Goal: Task Accomplishment & Management: Contribute content

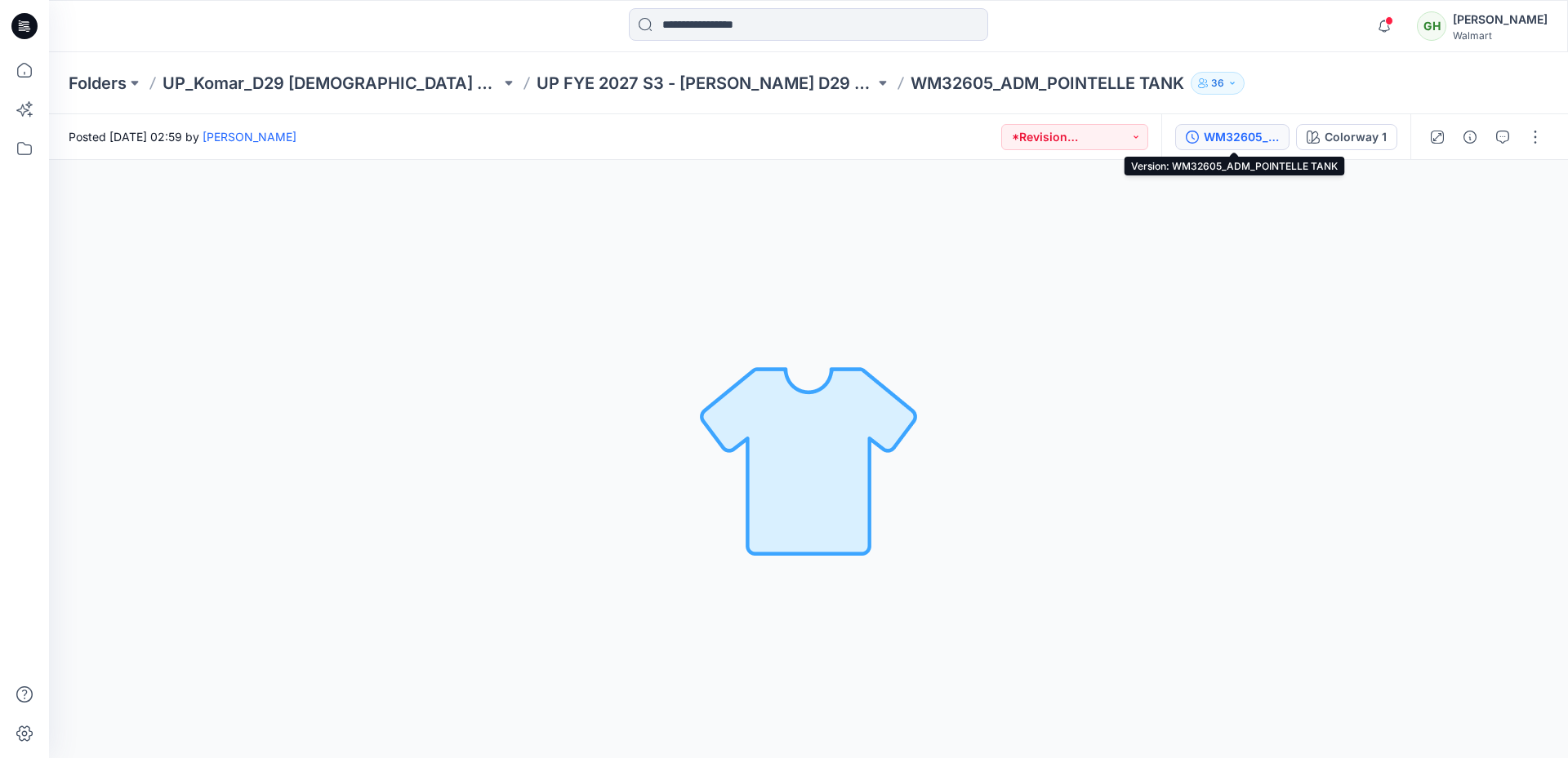
click at [1262, 140] on div "WM32605_ADM_POINTELLE TANK" at bounding box center [1242, 137] width 75 height 18
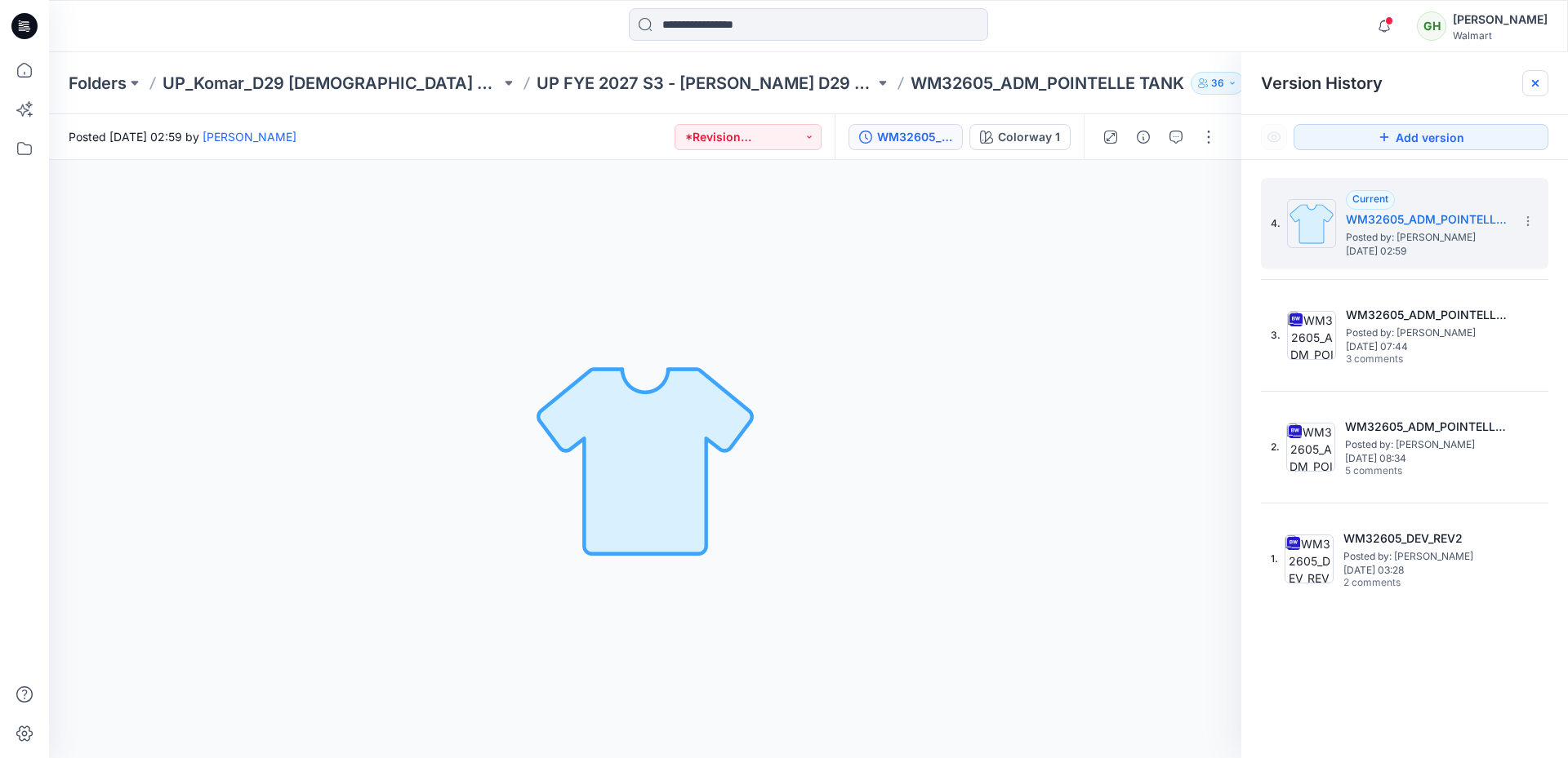
click at [1532, 83] on icon at bounding box center [1535, 83] width 13 height 13
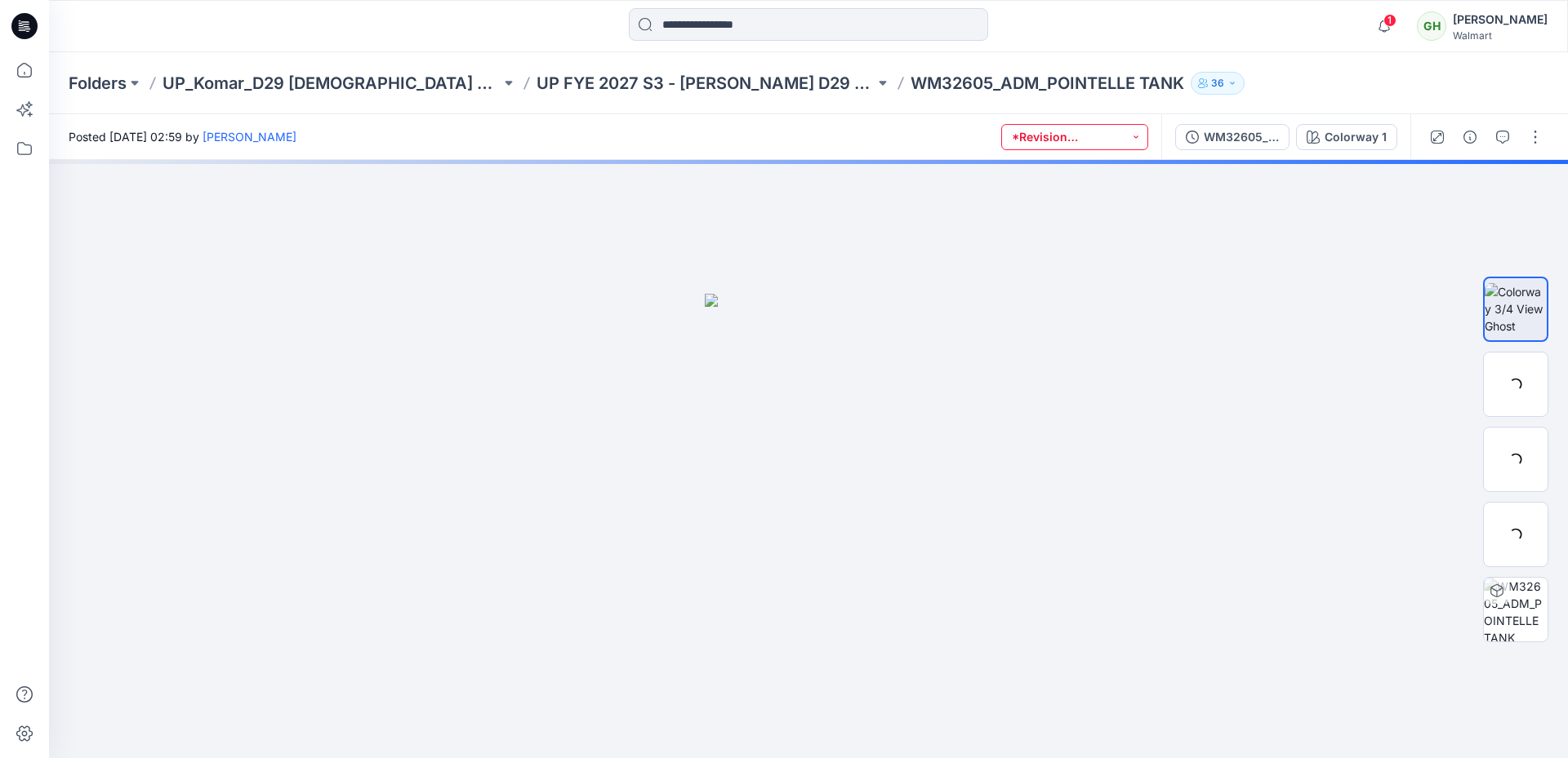
click at [1117, 131] on button "*Revision Requested" at bounding box center [1075, 137] width 147 height 27
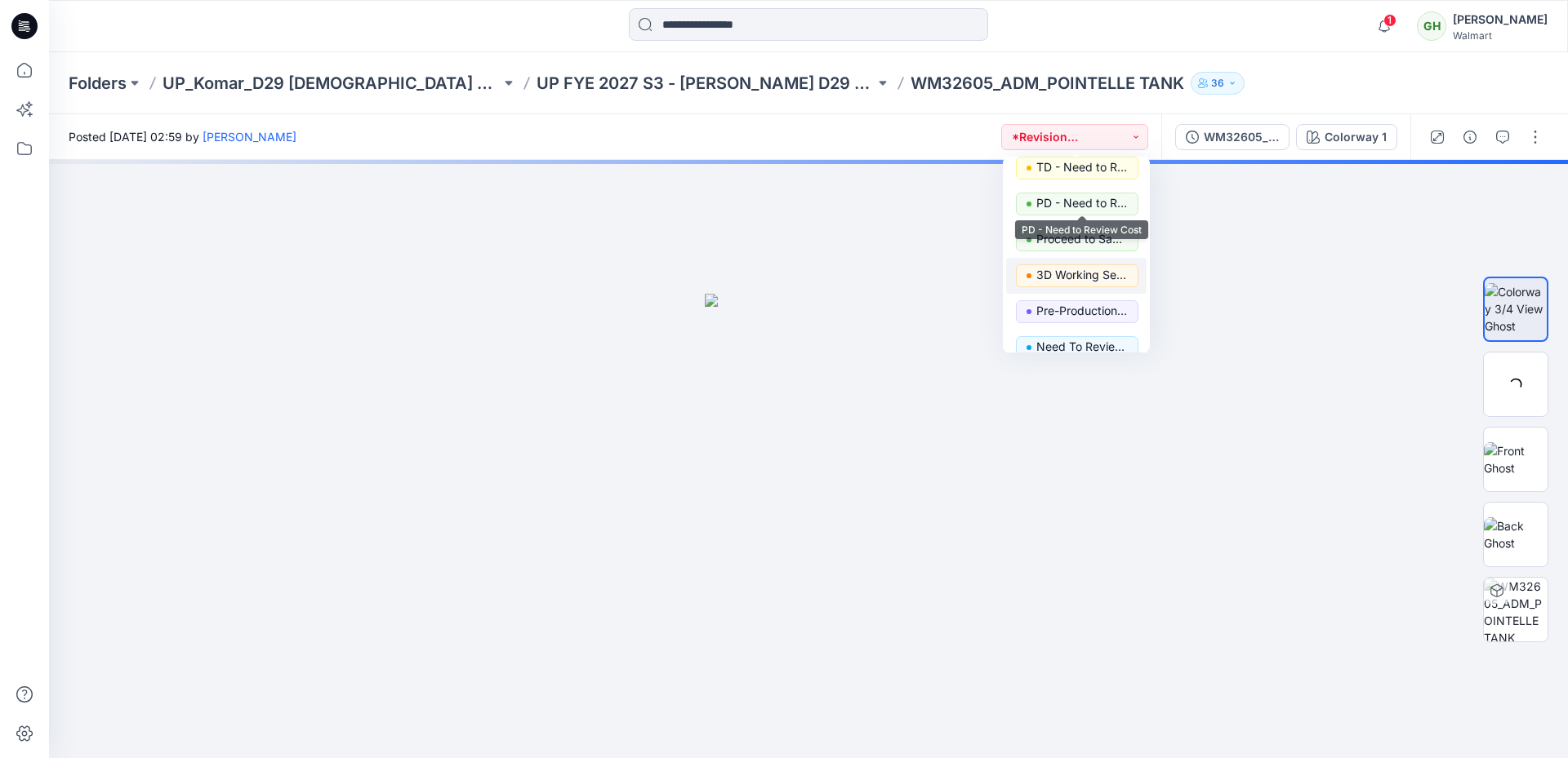
scroll to position [164, 0]
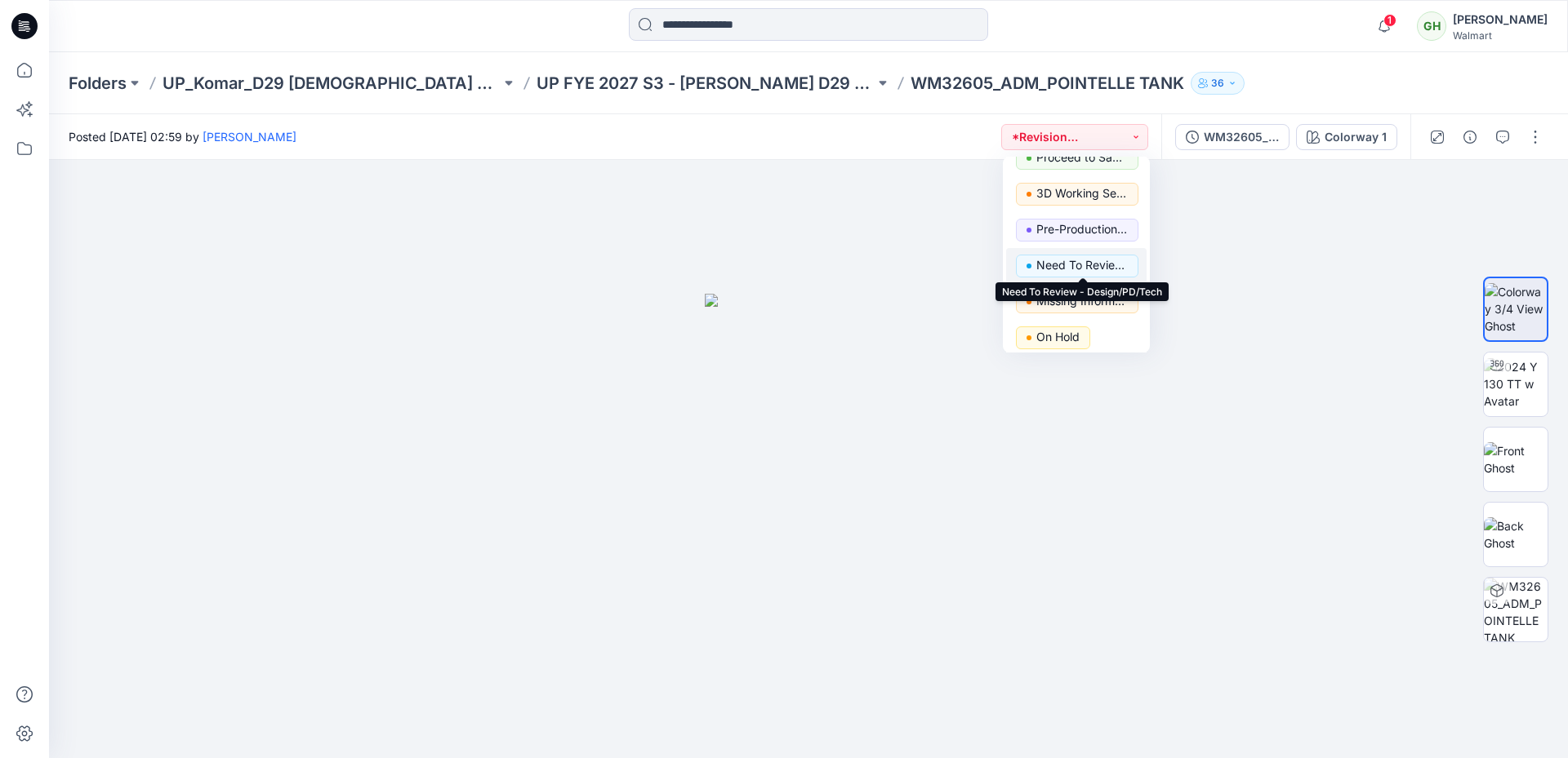
click at [1083, 264] on p "Need To Review - Design/PD/Tech" at bounding box center [1082, 265] width 92 height 22
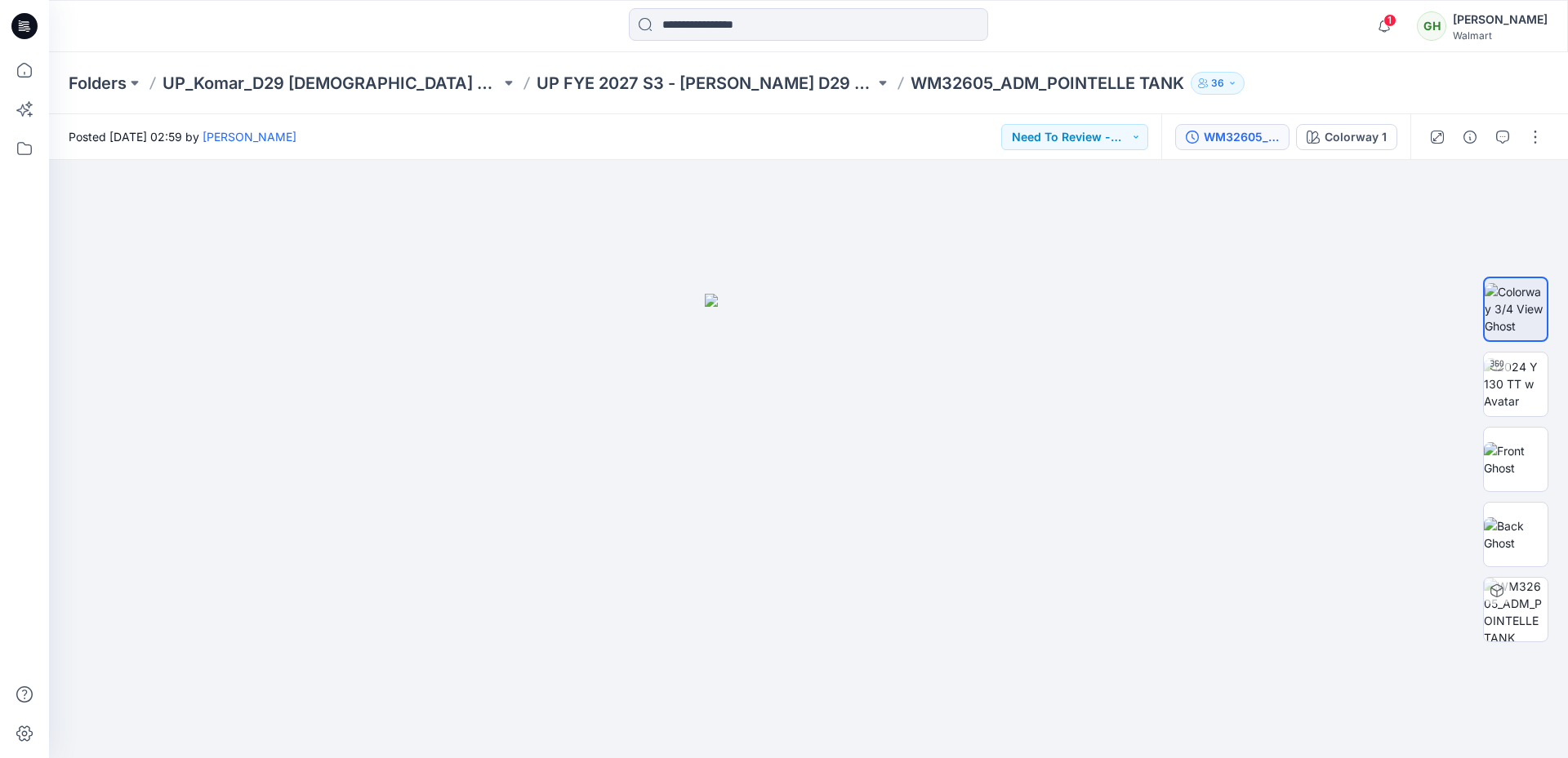
click at [1246, 142] on div "WM32605_ADM_POINTELLE TANK" at bounding box center [1242, 137] width 75 height 18
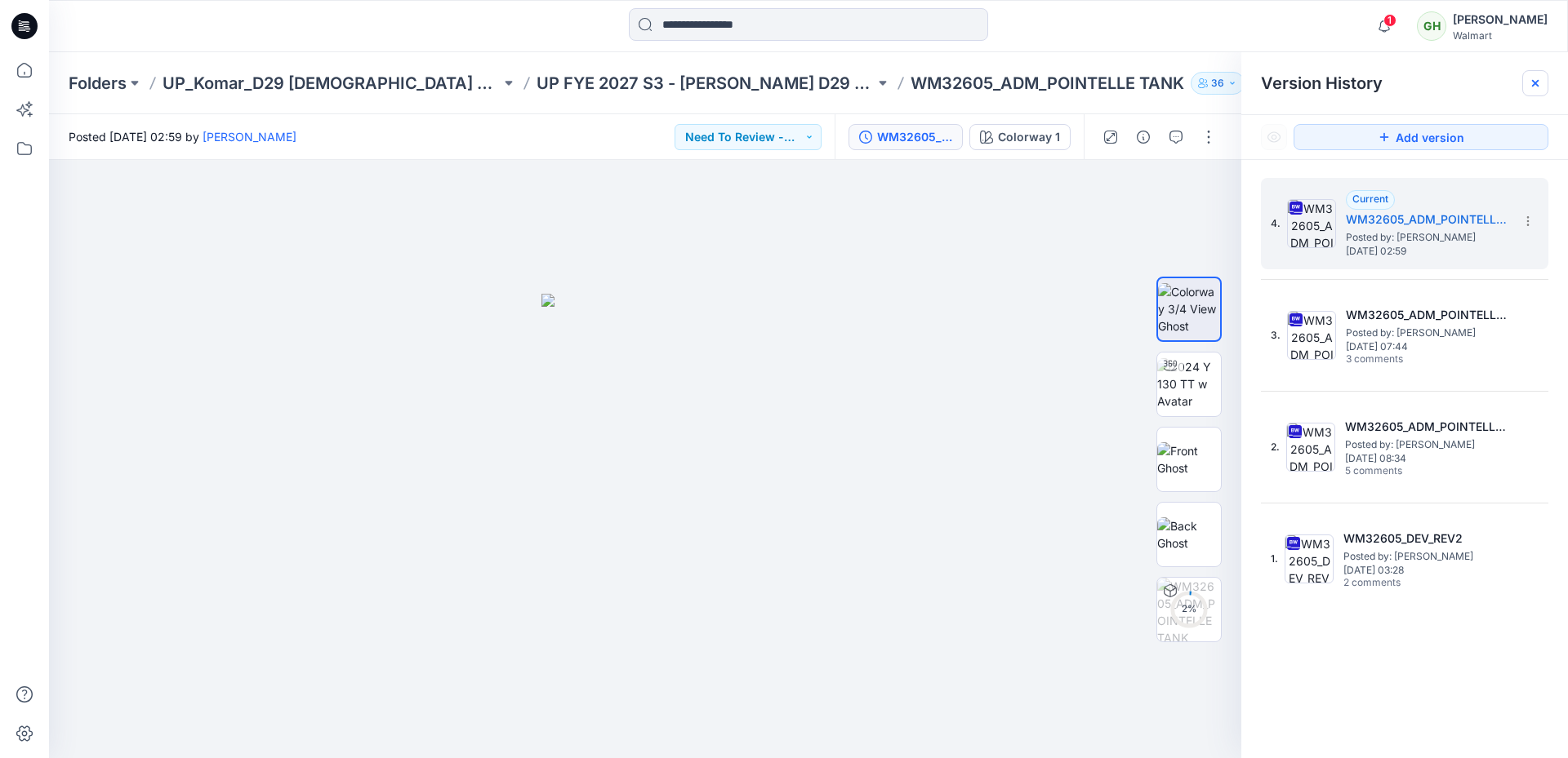
click at [1534, 89] on icon at bounding box center [1535, 83] width 13 height 13
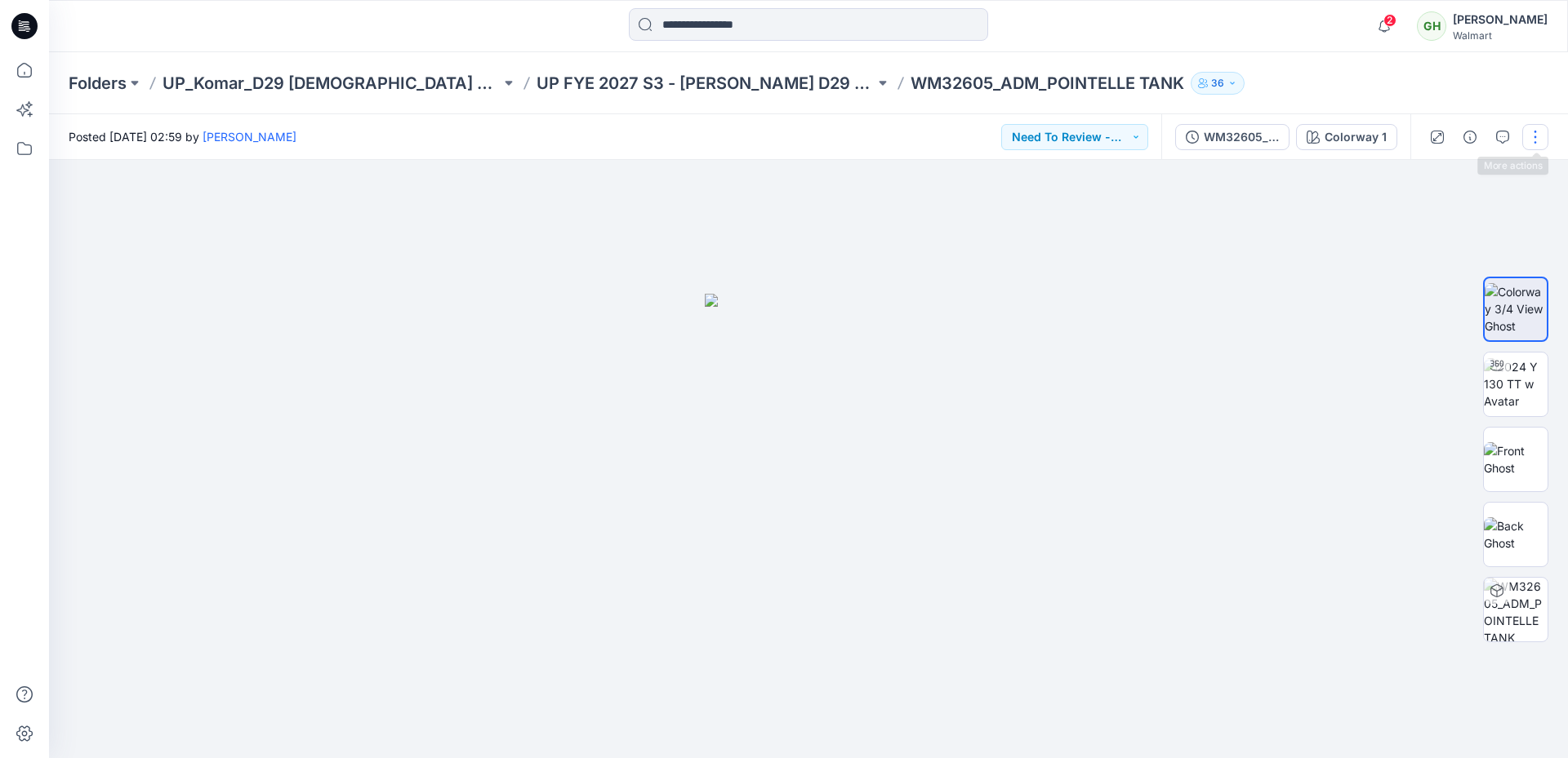
click at [1524, 131] on button "button" at bounding box center [1535, 137] width 27 height 27
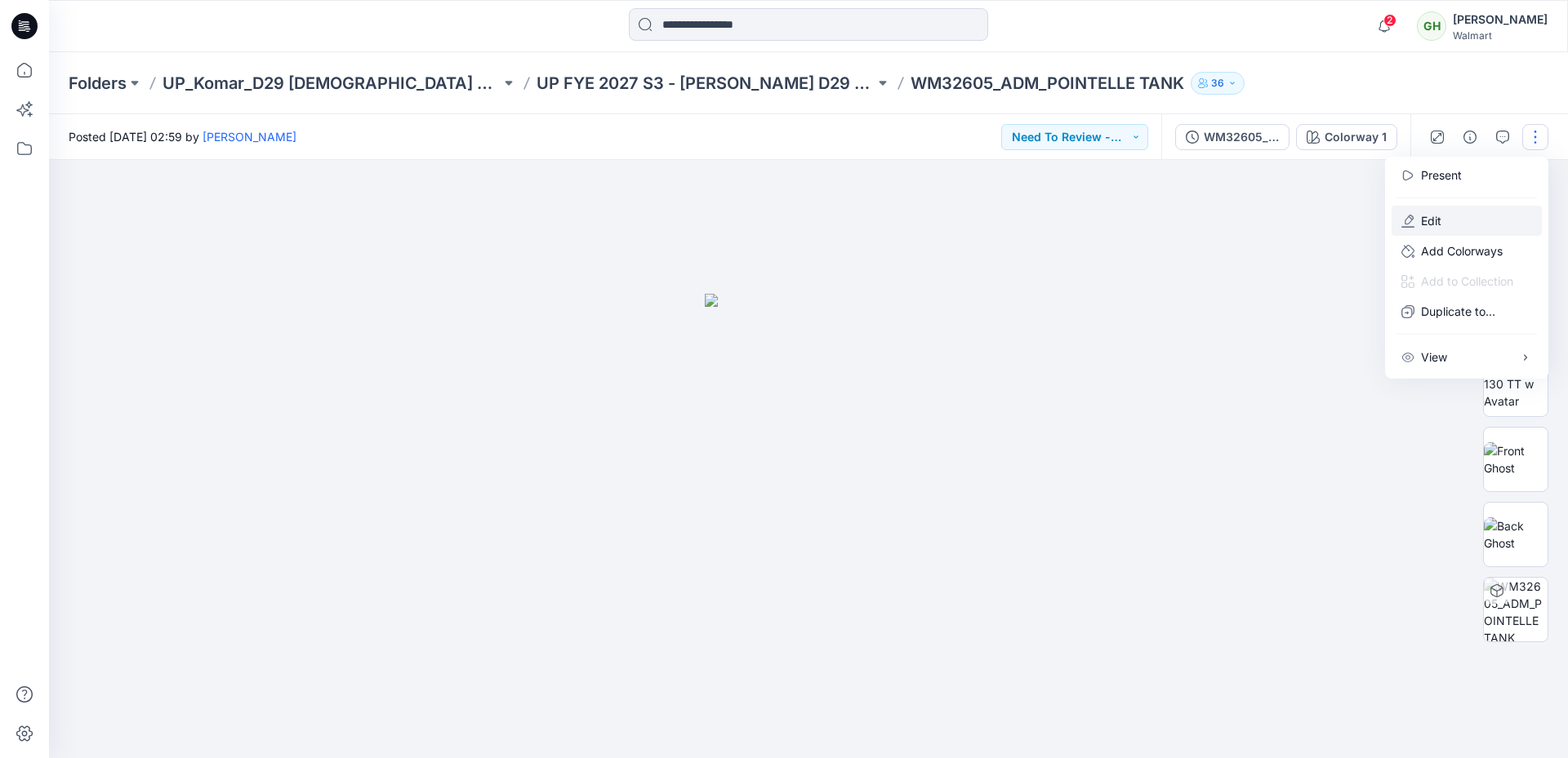
click at [1422, 217] on p "Edit" at bounding box center [1431, 220] width 21 height 17
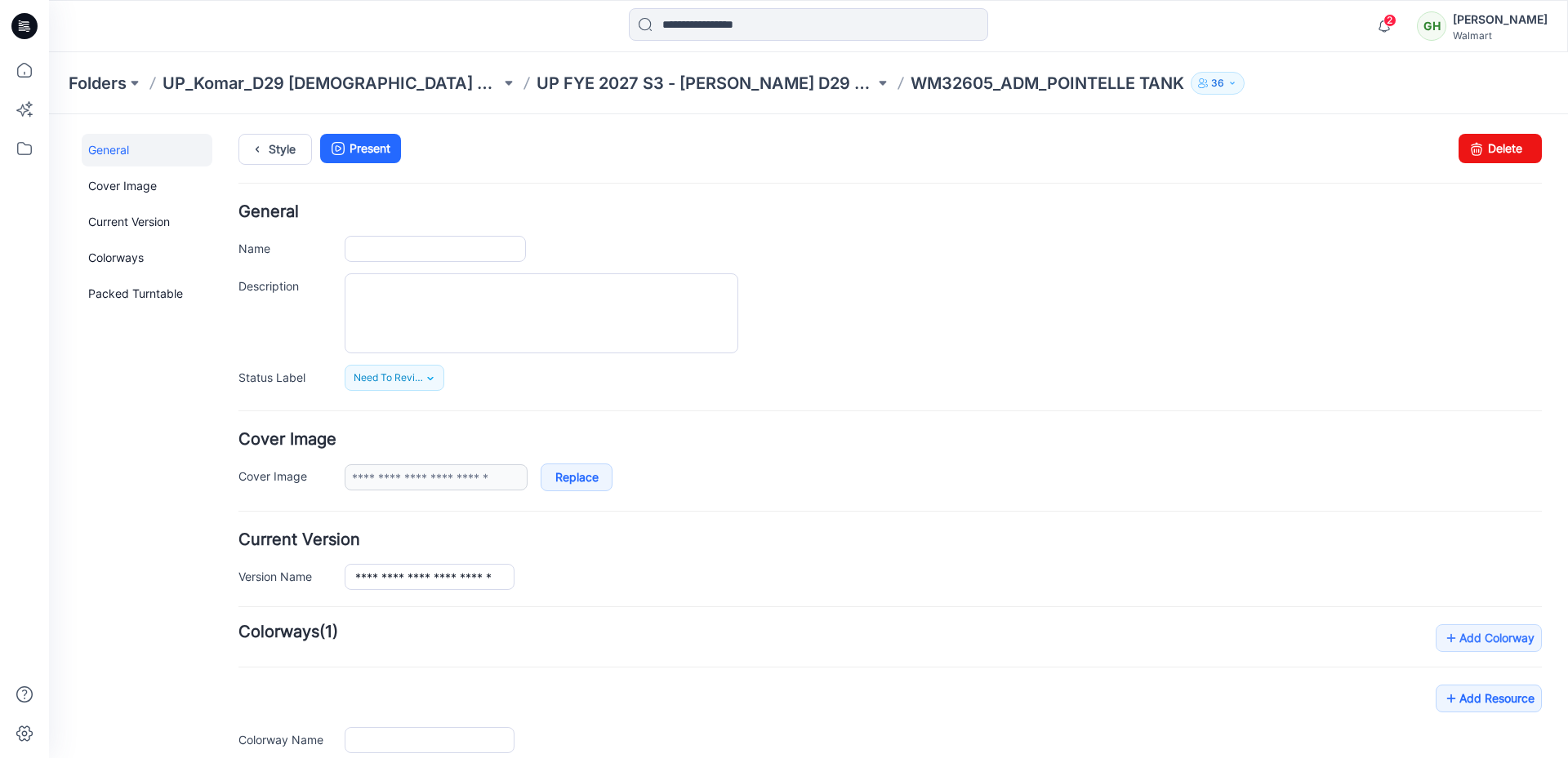
type input "**********"
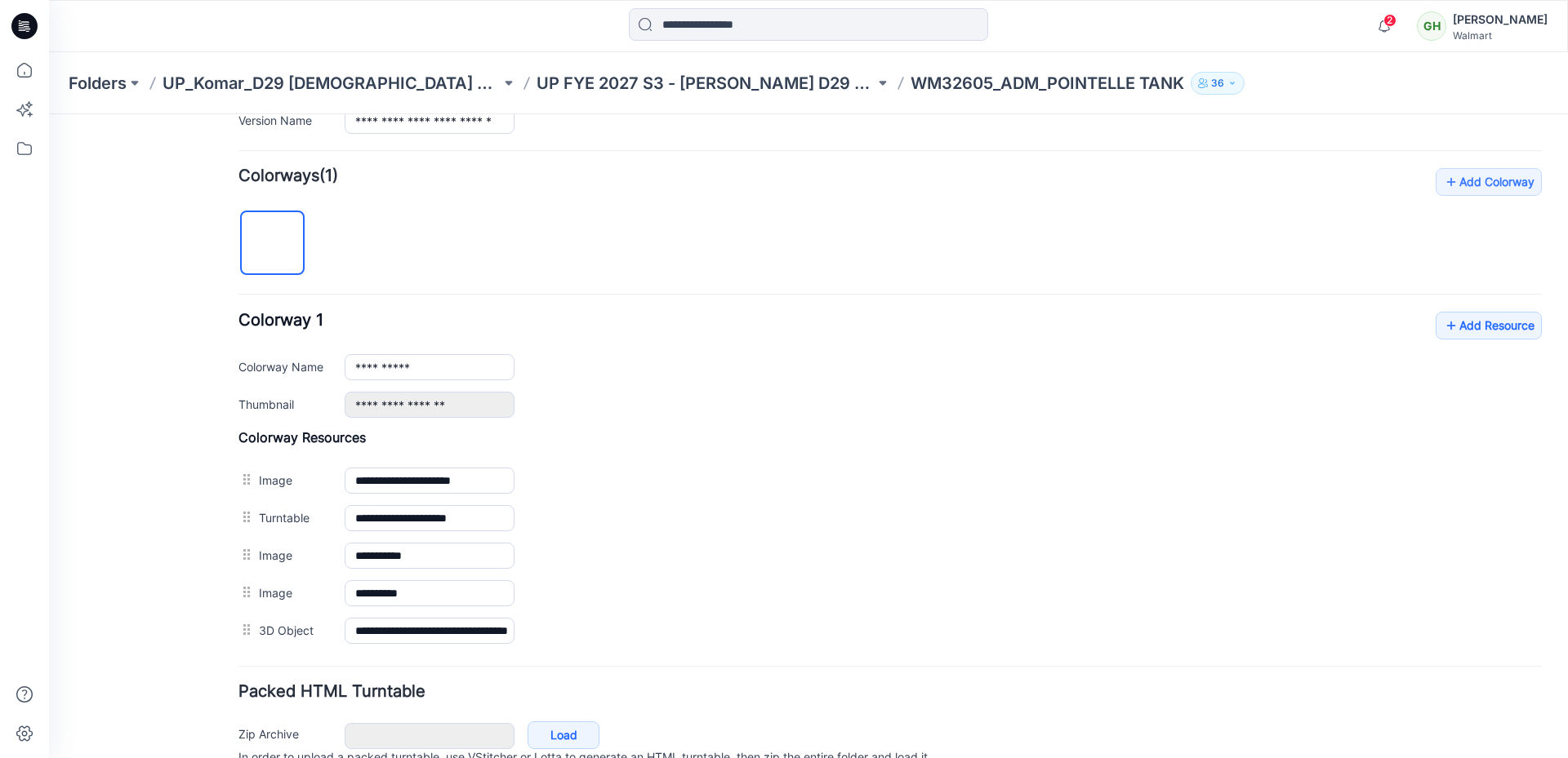
scroll to position [535, 0]
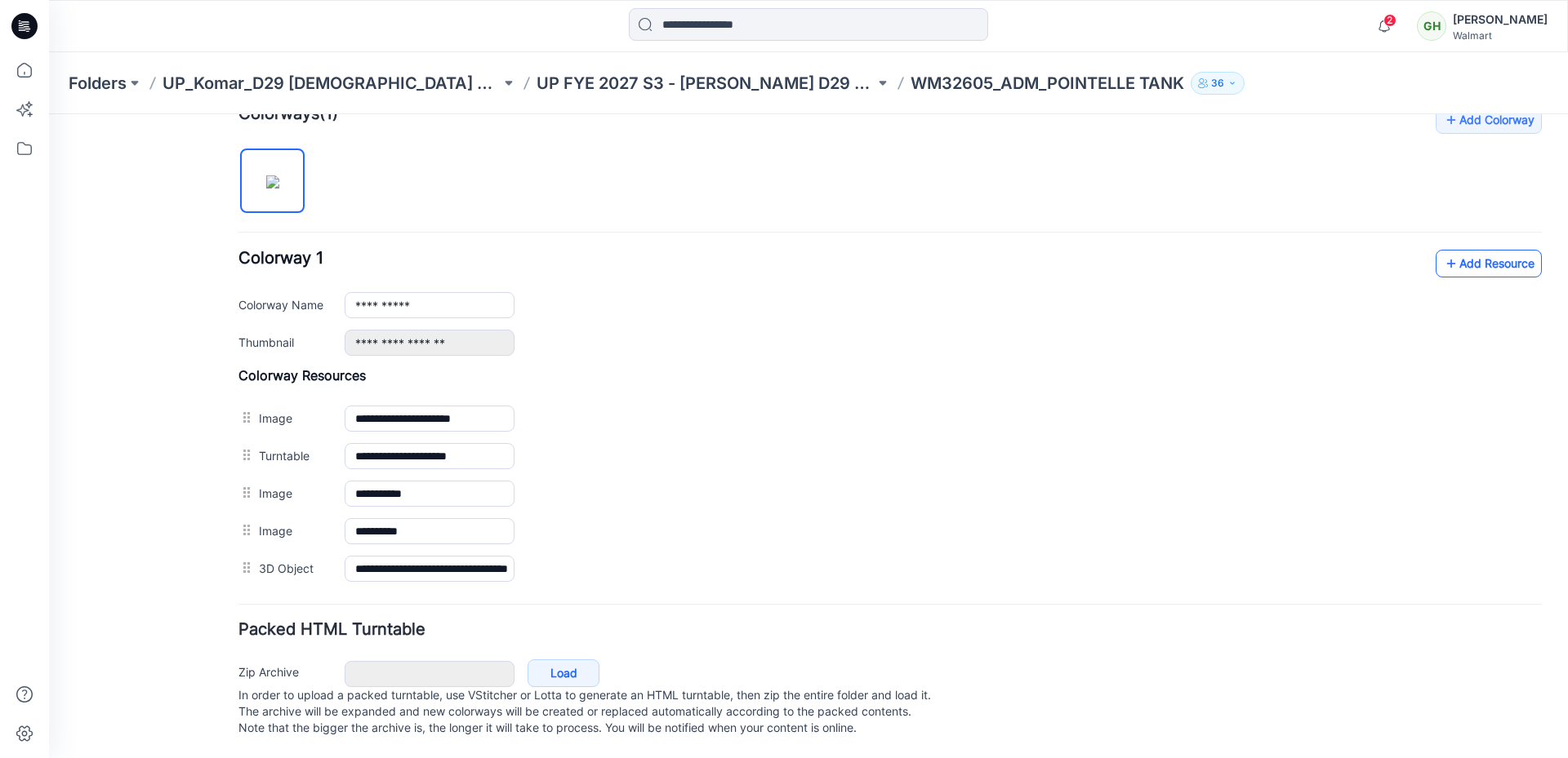
click at [1469, 249] on link "Add Resource" at bounding box center [1489, 263] width 107 height 28
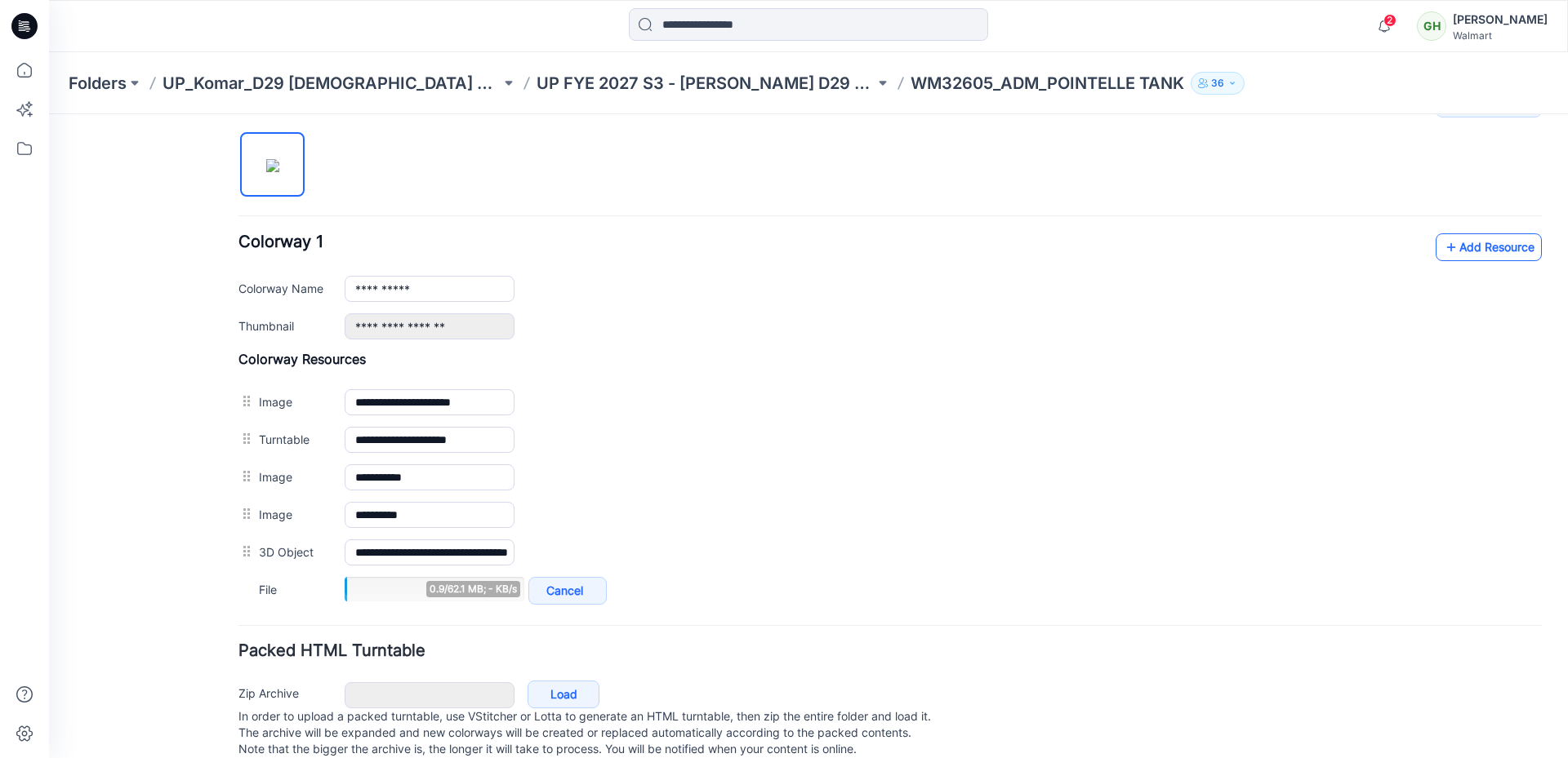
click at [1444, 241] on icon at bounding box center [1452, 247] width 17 height 27
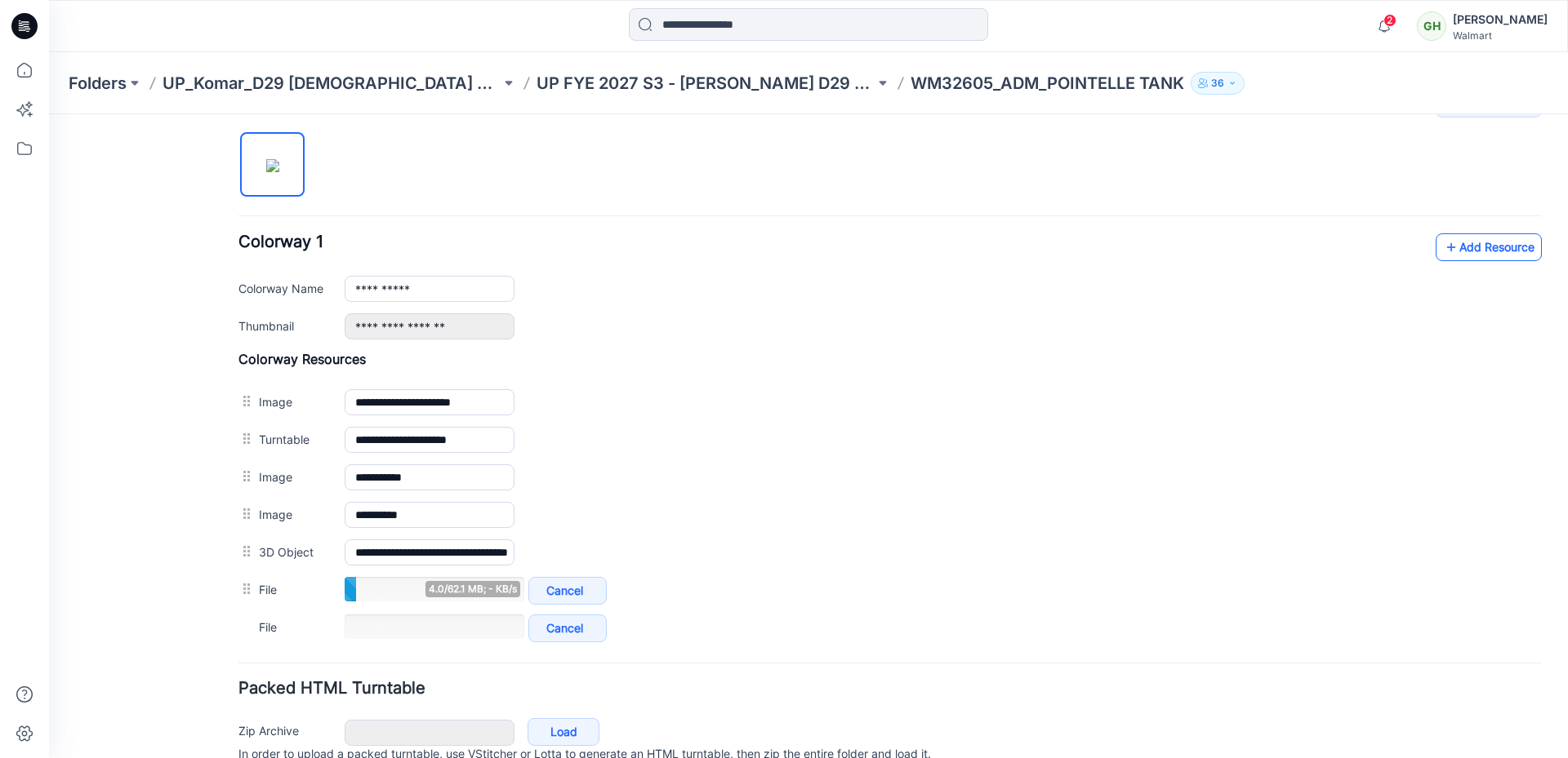
click at [1474, 245] on link "Add Resource" at bounding box center [1489, 247] width 107 height 28
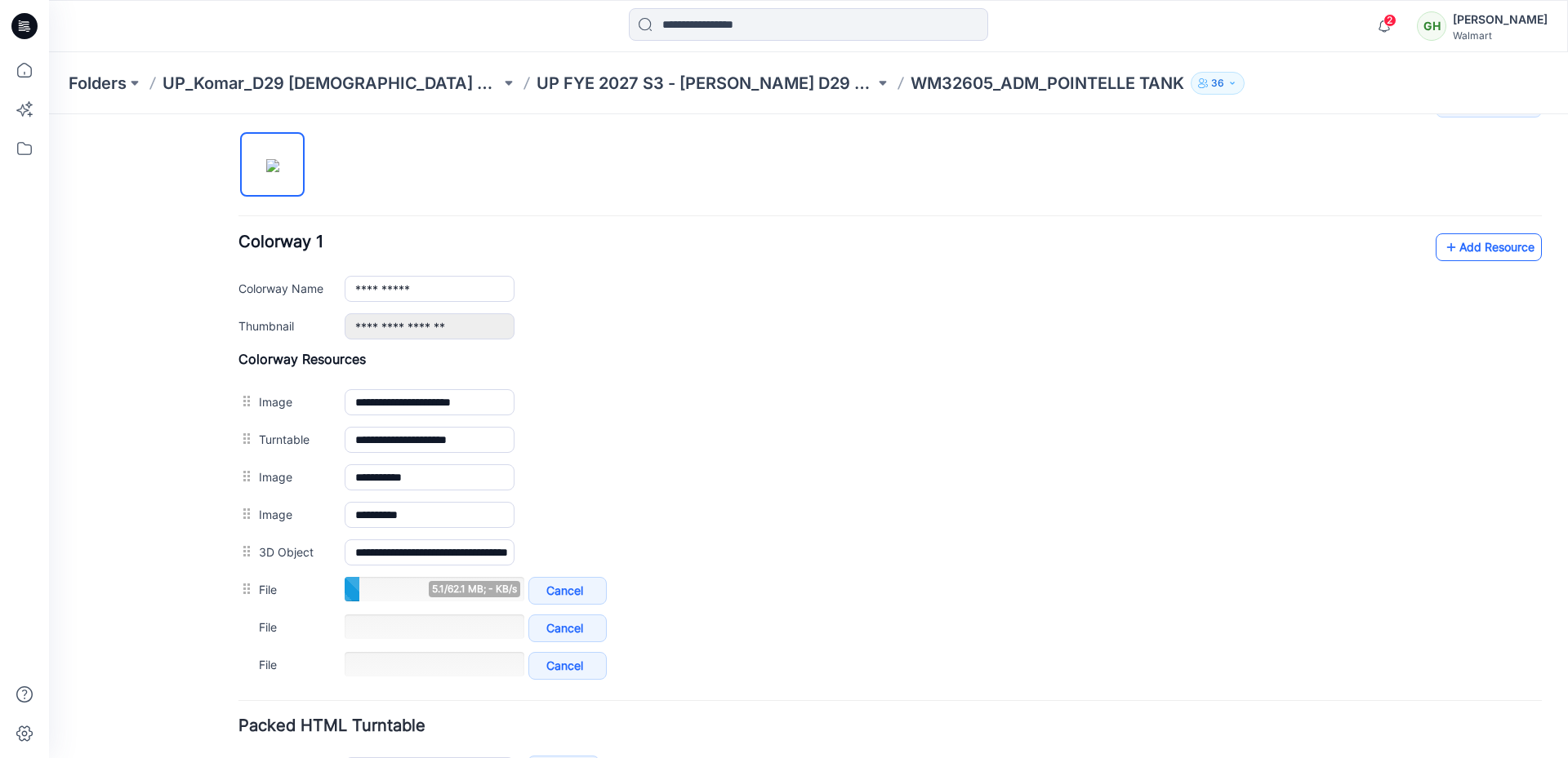
click at [1520, 250] on link "Add Resource" at bounding box center [1489, 247] width 107 height 28
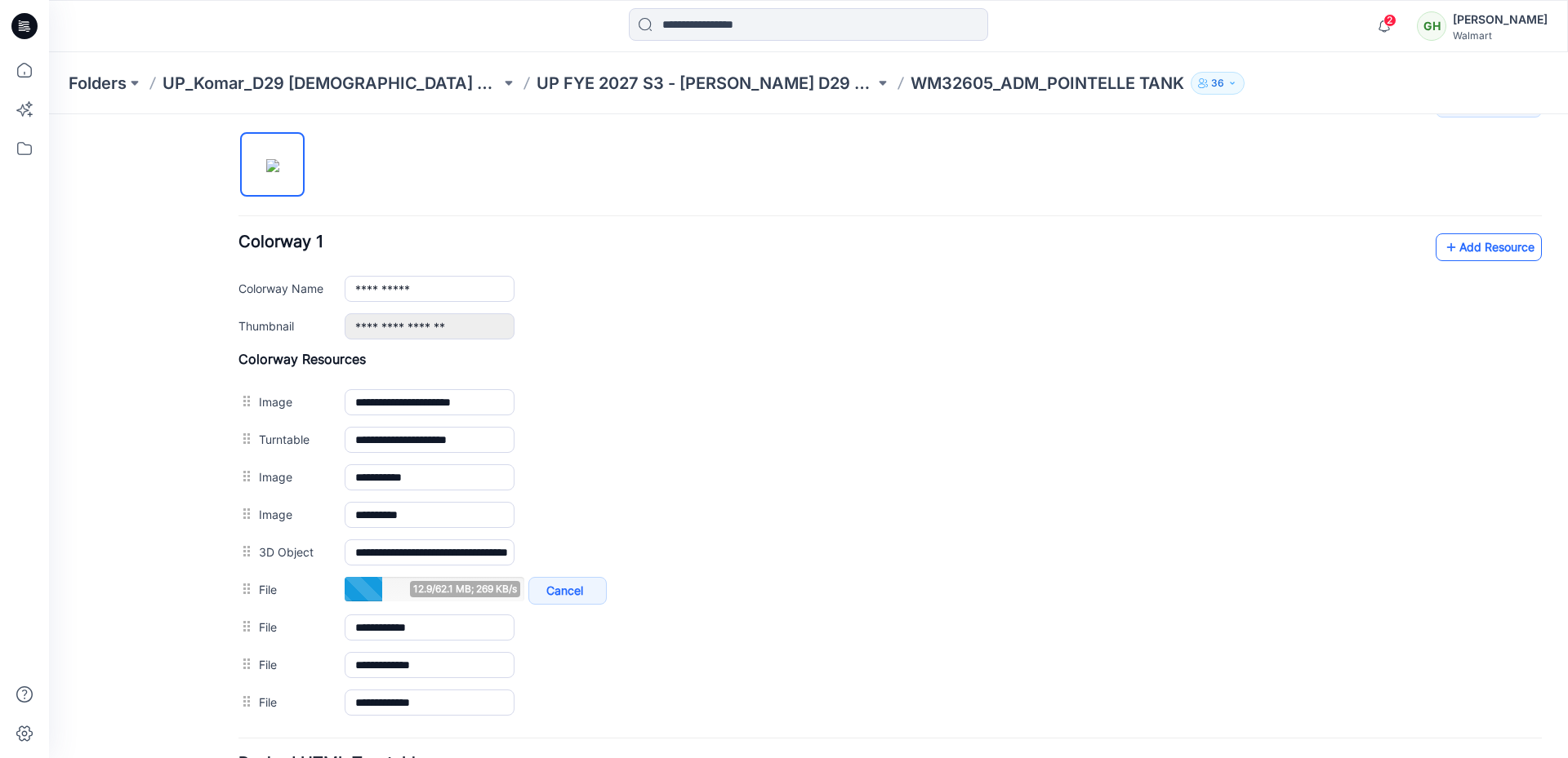
click at [1476, 253] on link "Add Resource" at bounding box center [1489, 247] width 107 height 28
click at [1460, 248] on link "Add Resource" at bounding box center [1489, 247] width 107 height 28
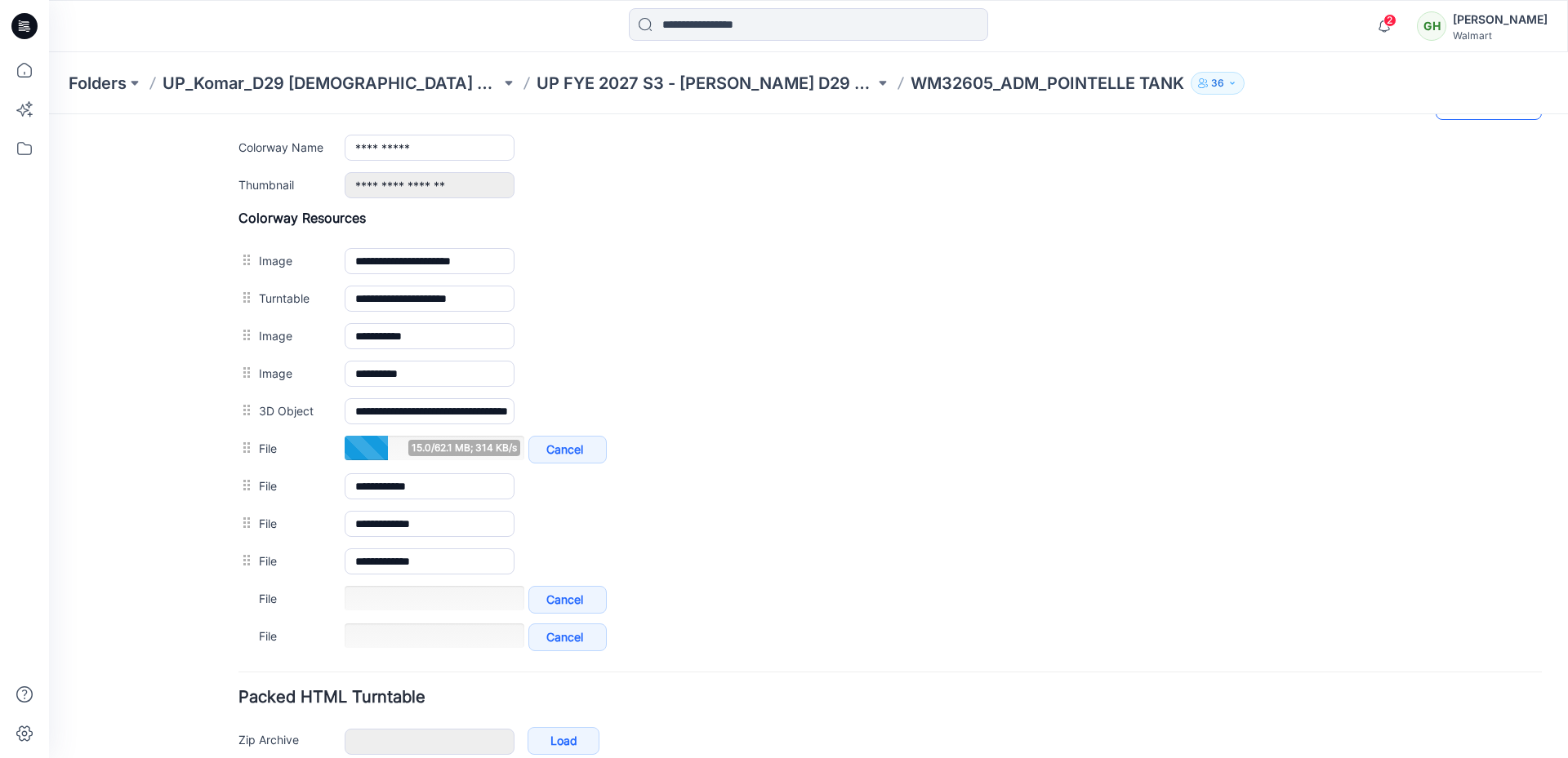
scroll to position [596, 0]
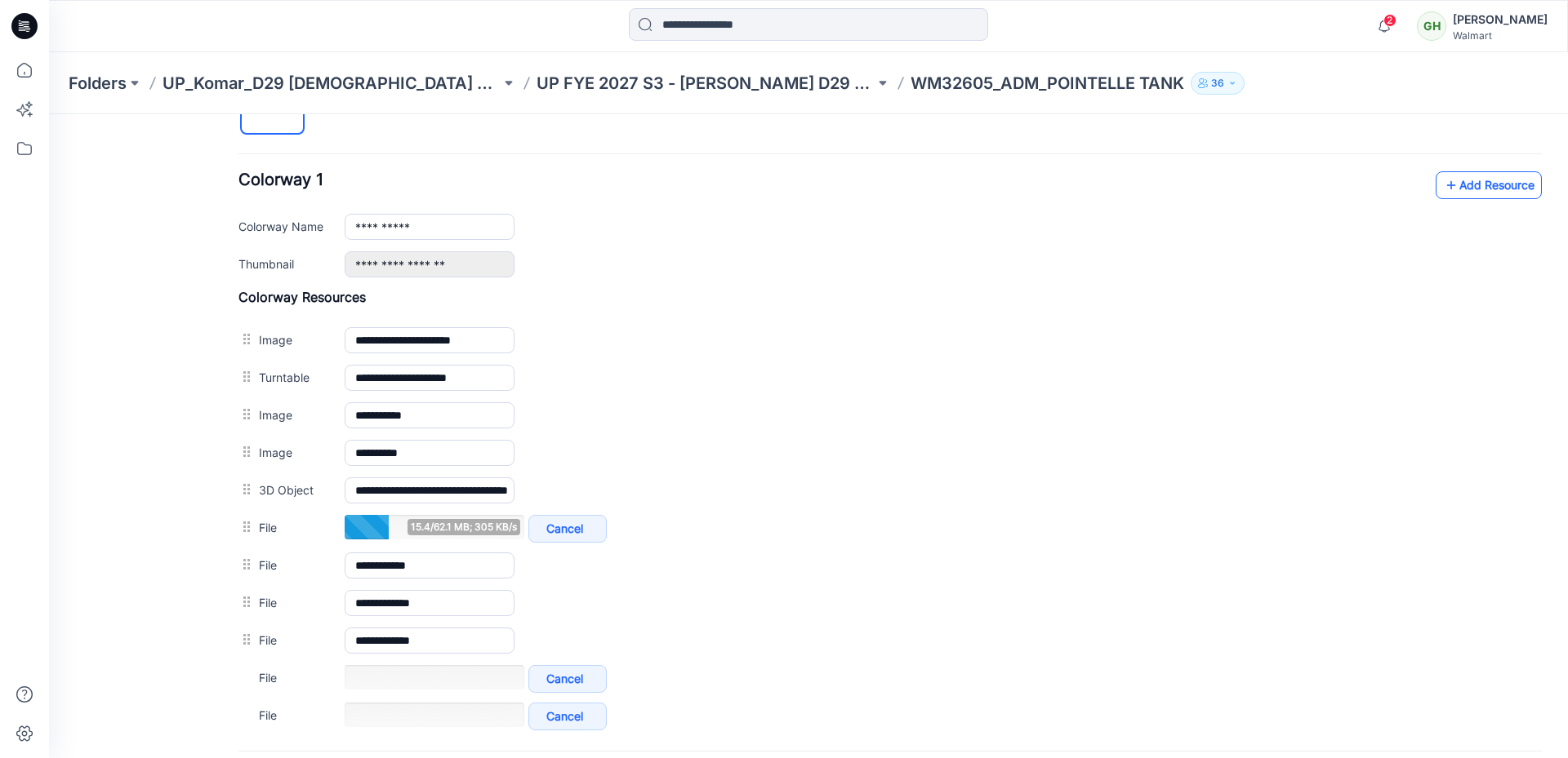
click at [1461, 183] on link "Add Resource" at bounding box center [1489, 185] width 107 height 28
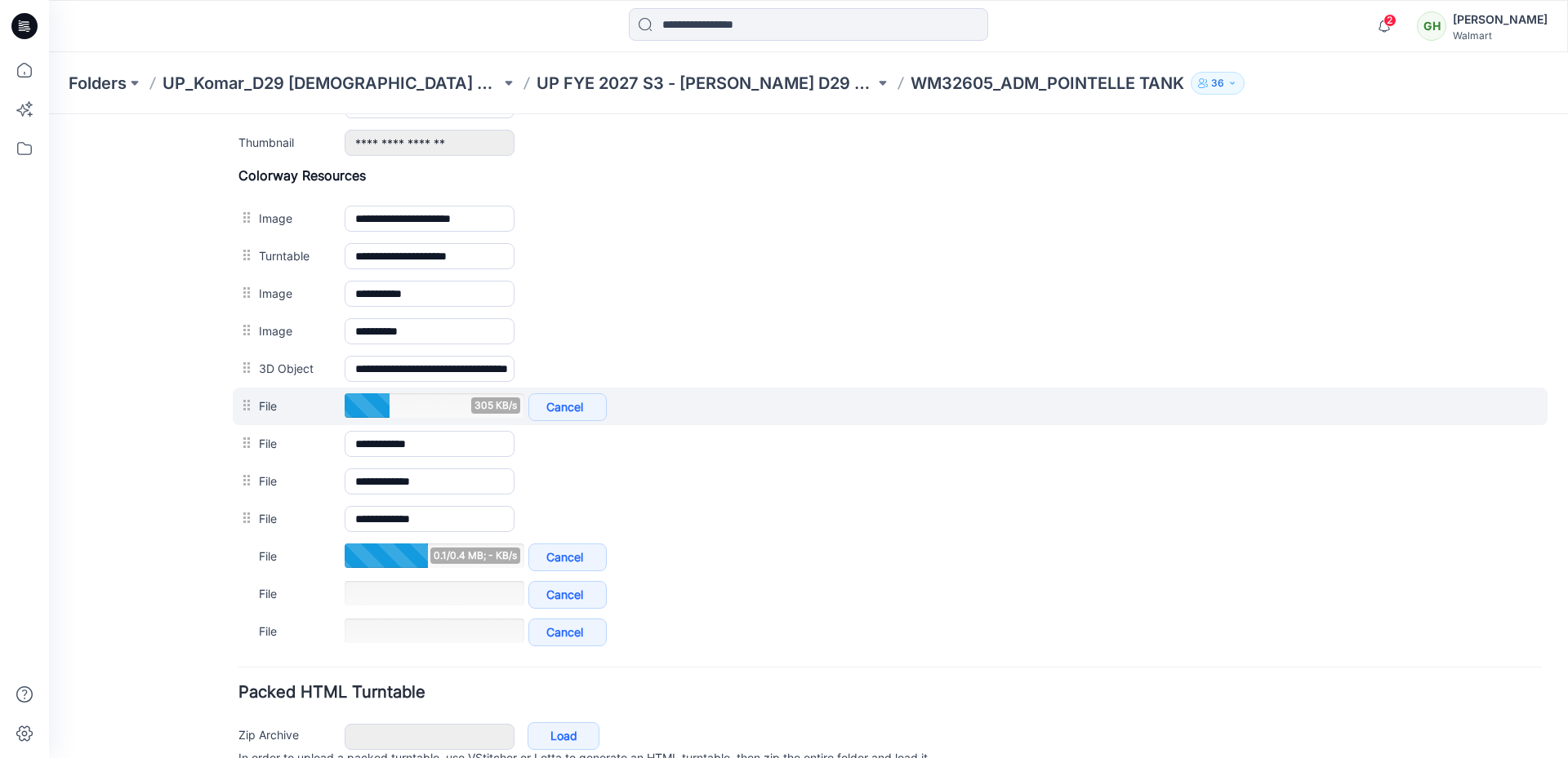
scroll to position [797, 0]
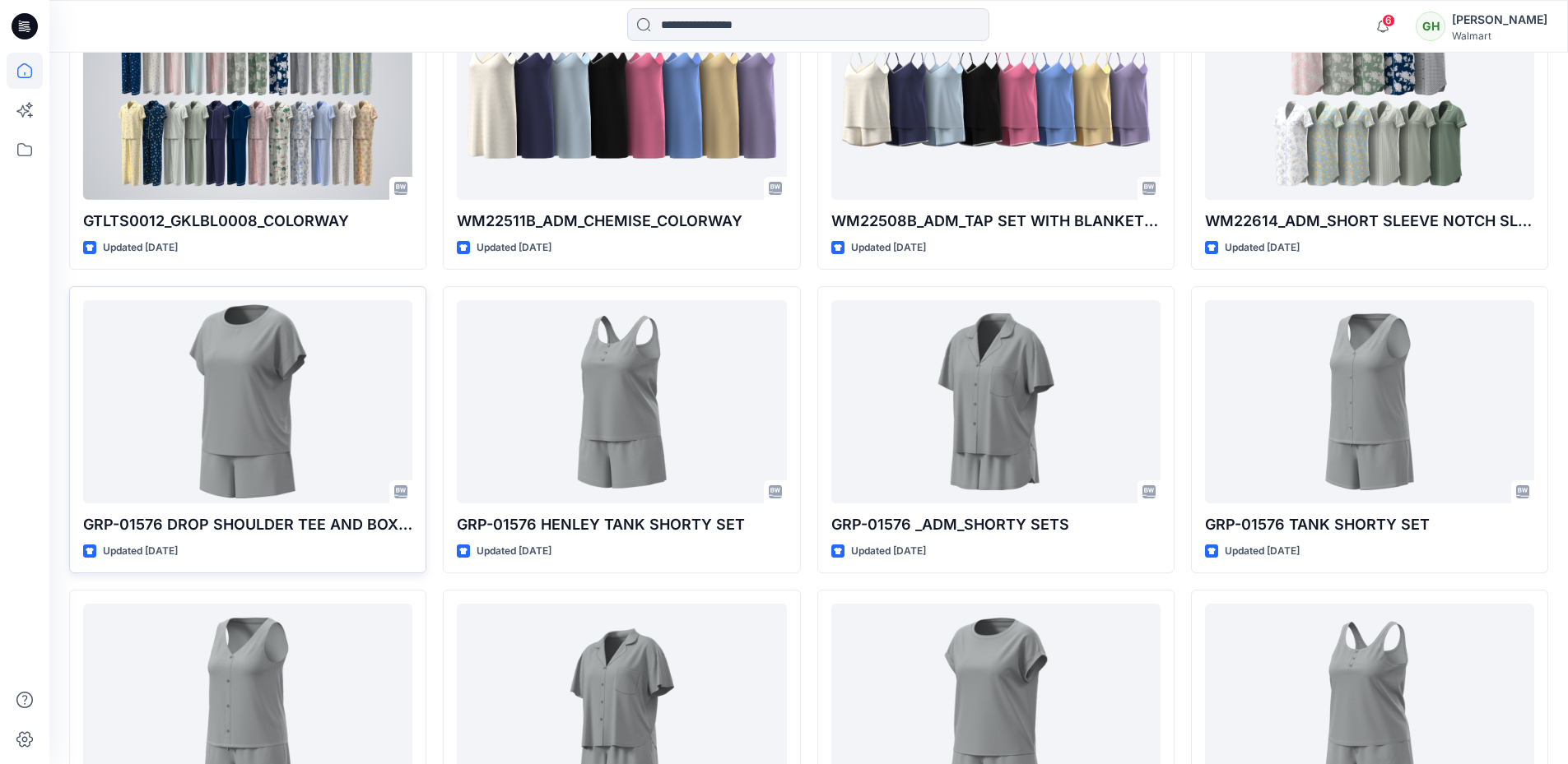
scroll to position [6201, 0]
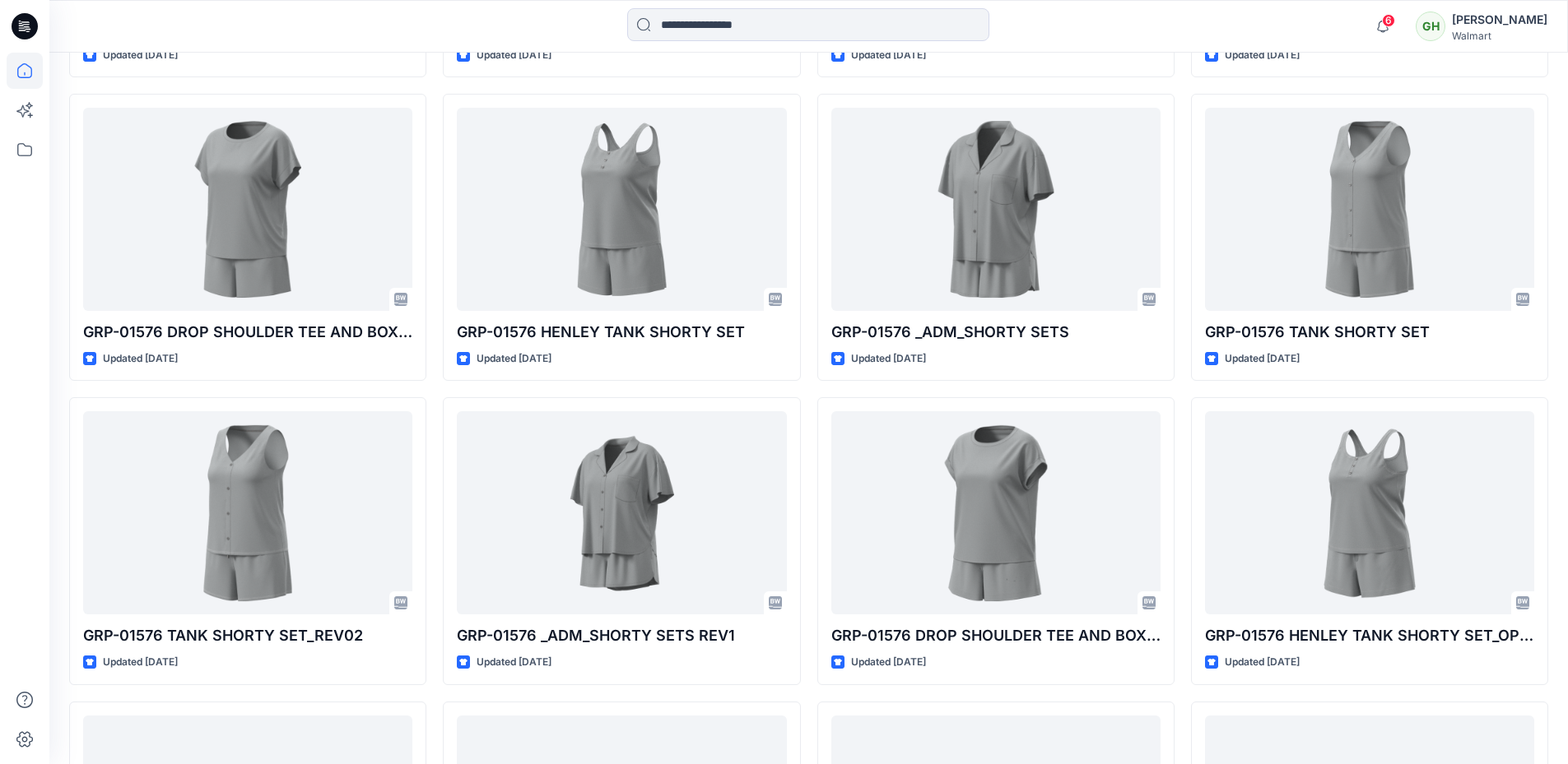
click at [30, 27] on icon at bounding box center [27, 27] width 7 height 1
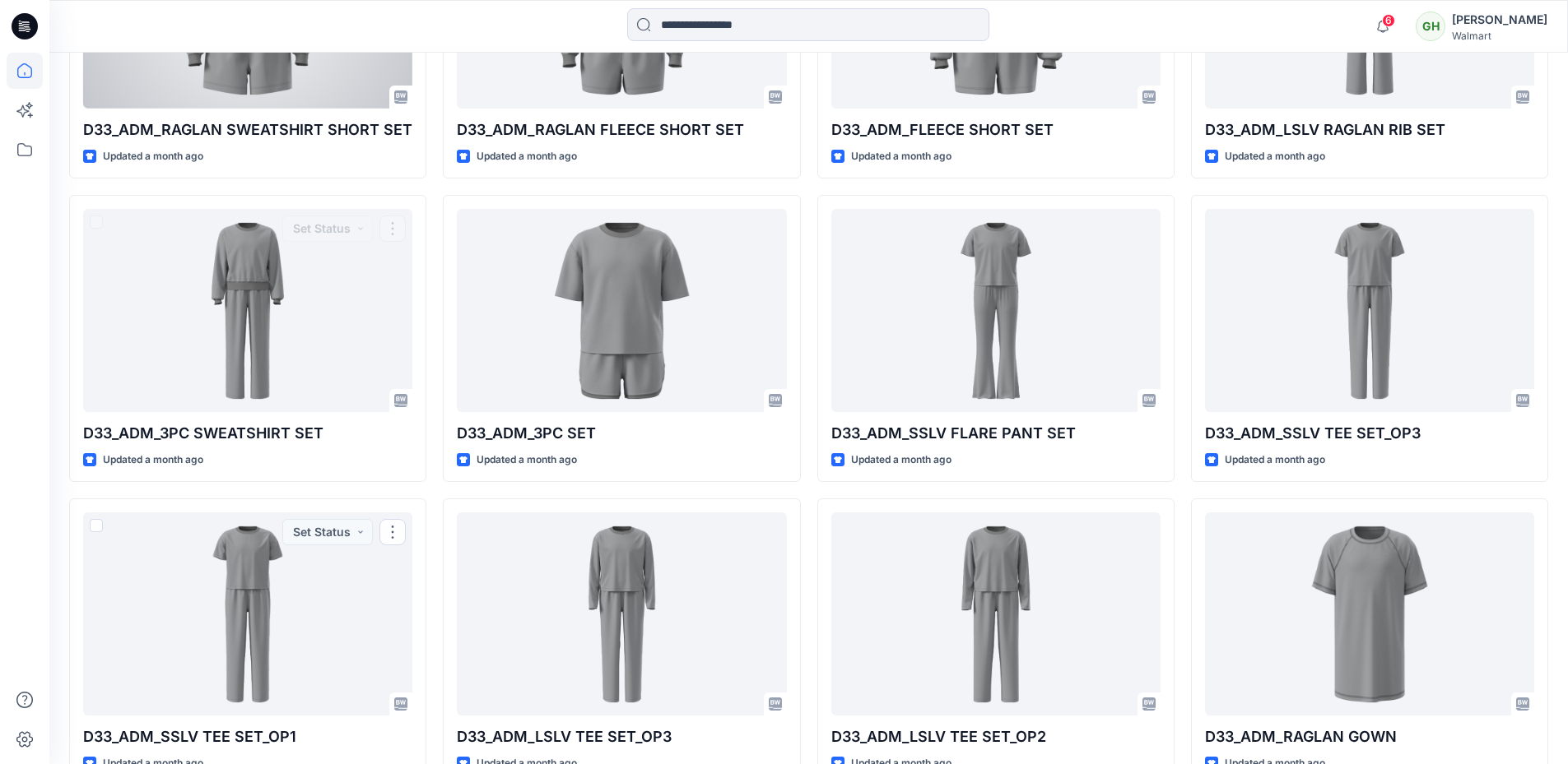
scroll to position [4474, 0]
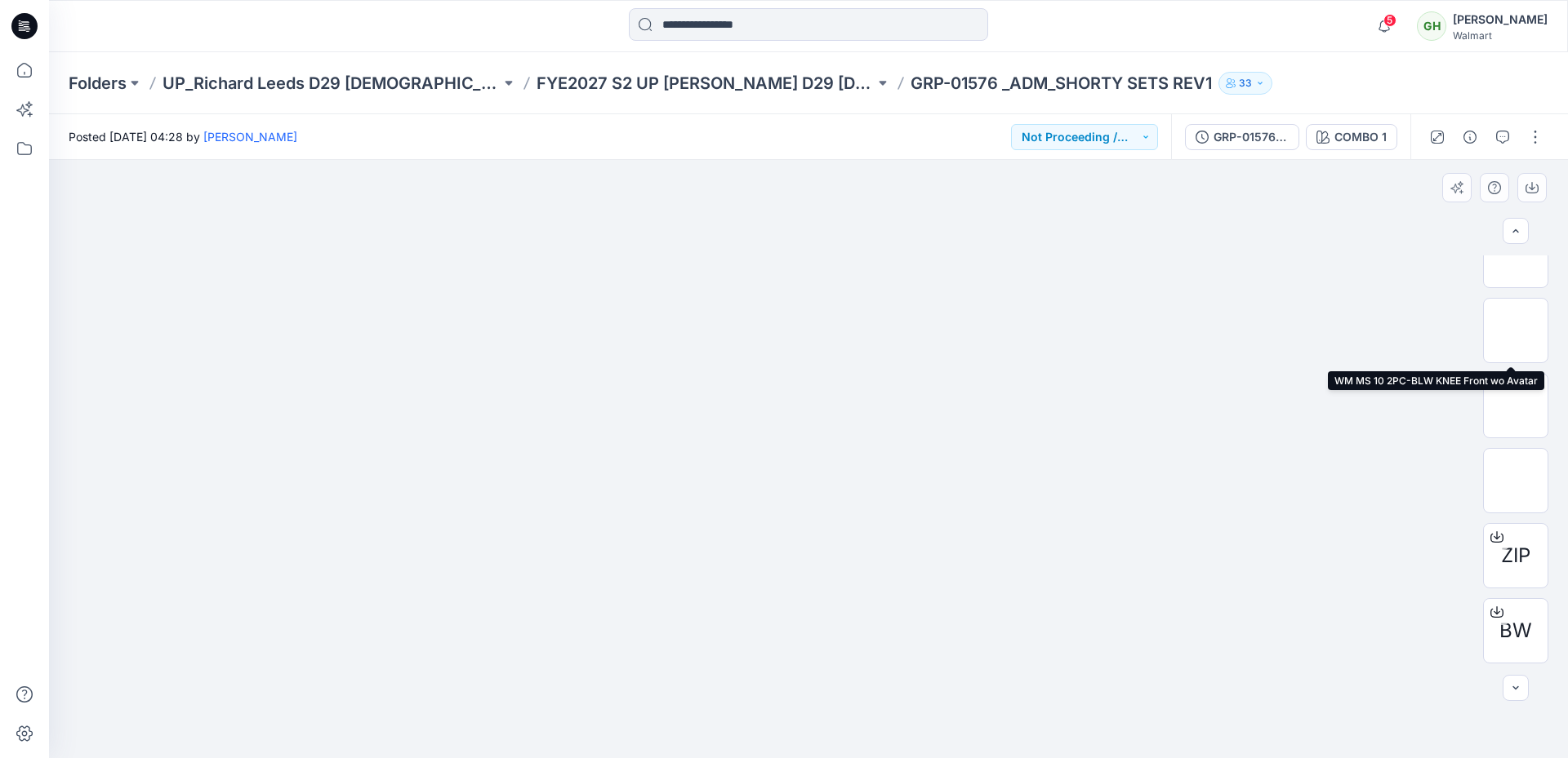
scroll to position [402, 0]
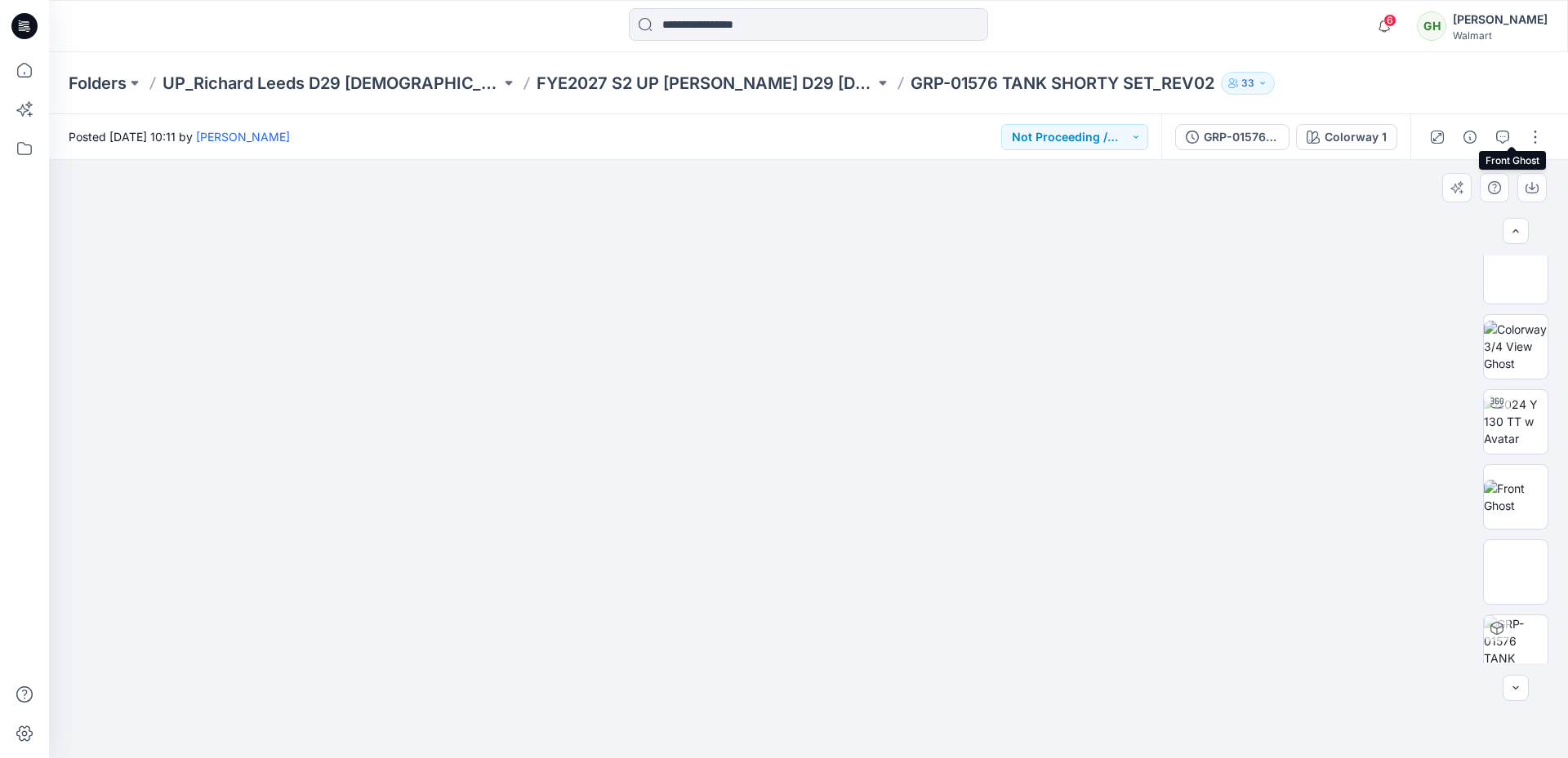
scroll to position [326, 0]
click at [1520, 416] on img at bounding box center [1516, 412] width 64 height 51
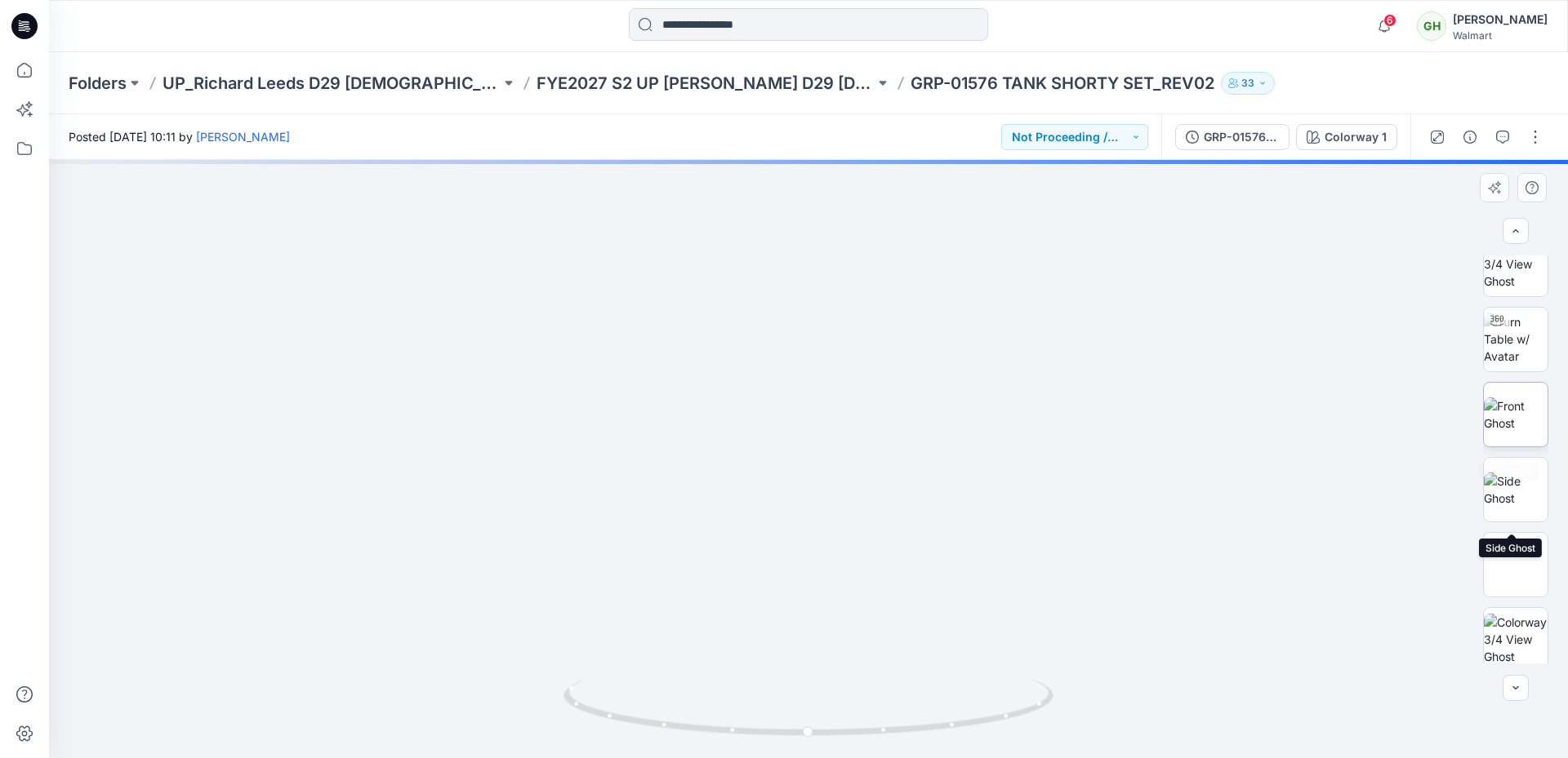
scroll to position [0, 0]
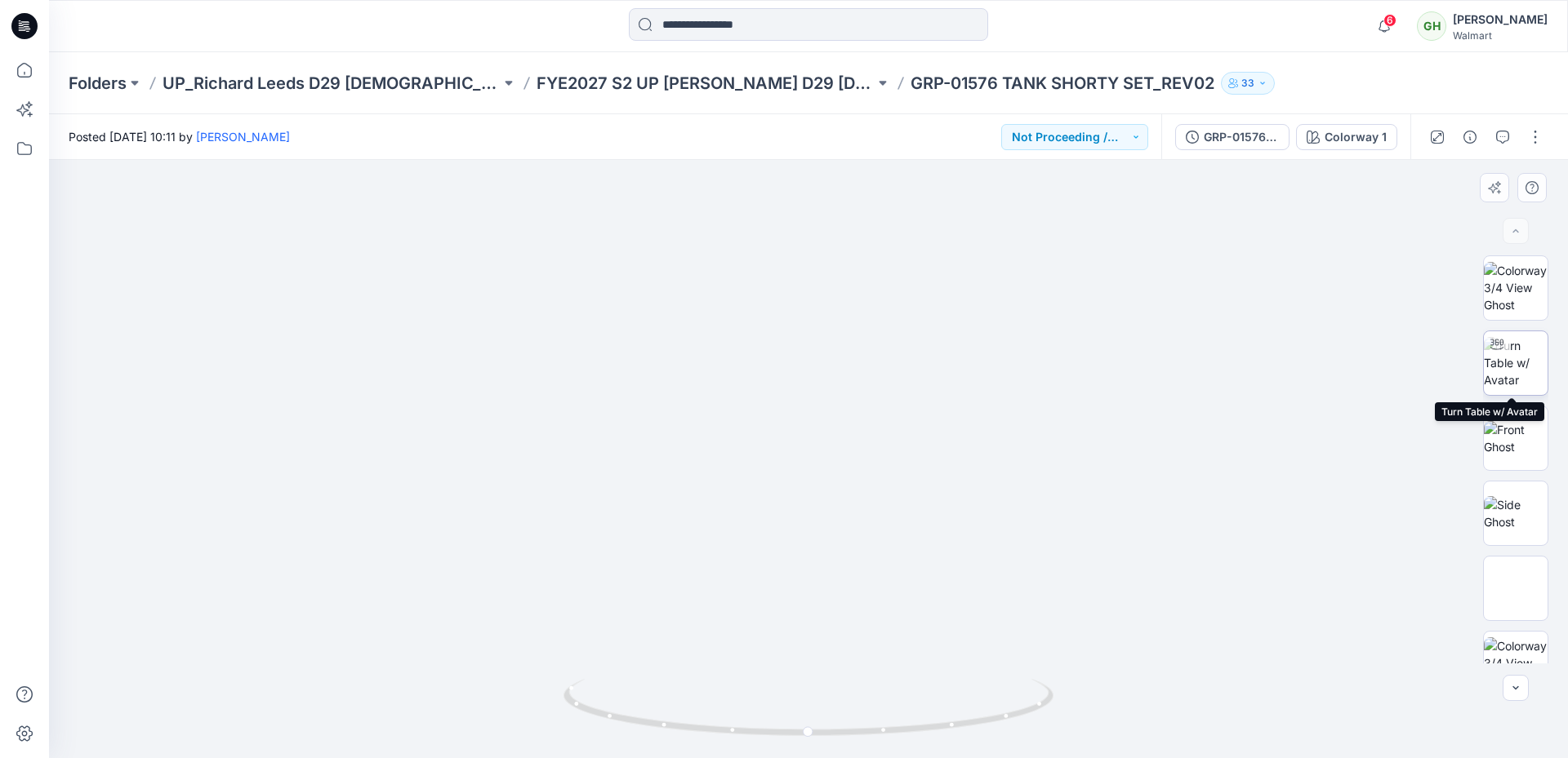
click at [1530, 358] on img at bounding box center [1516, 363] width 64 height 51
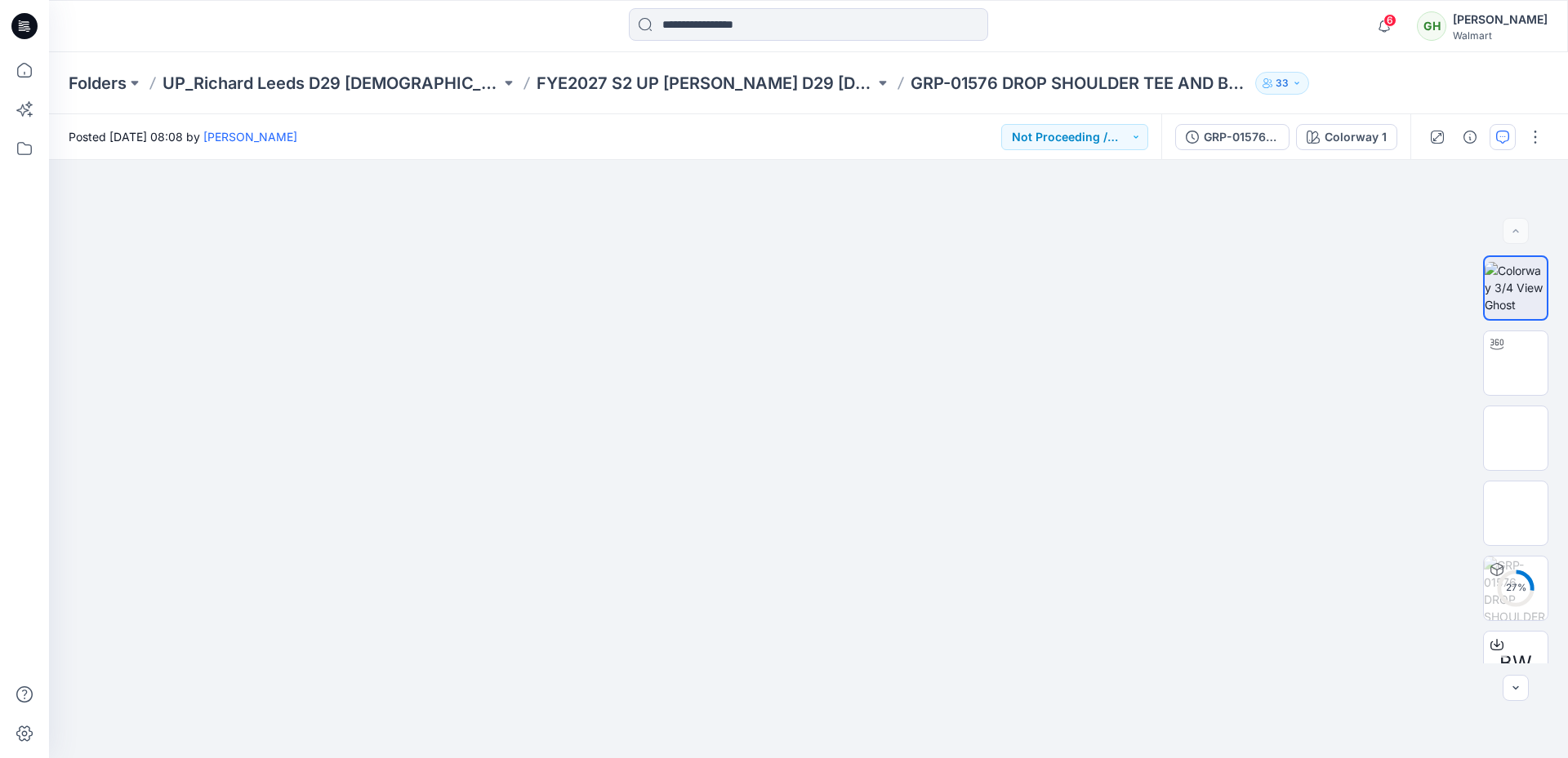
click at [1500, 128] on button "button" at bounding box center [1503, 137] width 27 height 27
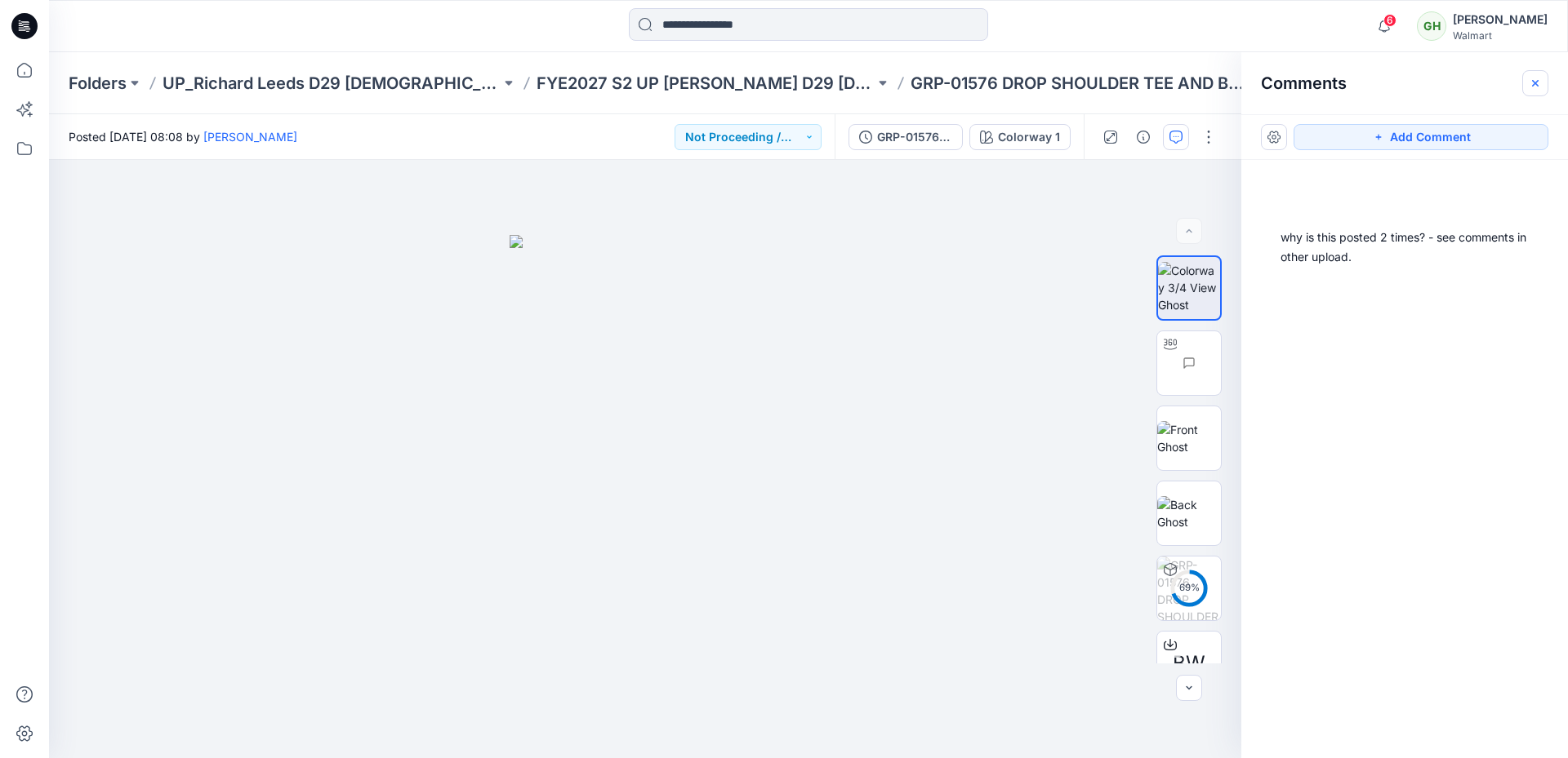
click at [1539, 79] on icon "button" at bounding box center [1535, 83] width 13 height 13
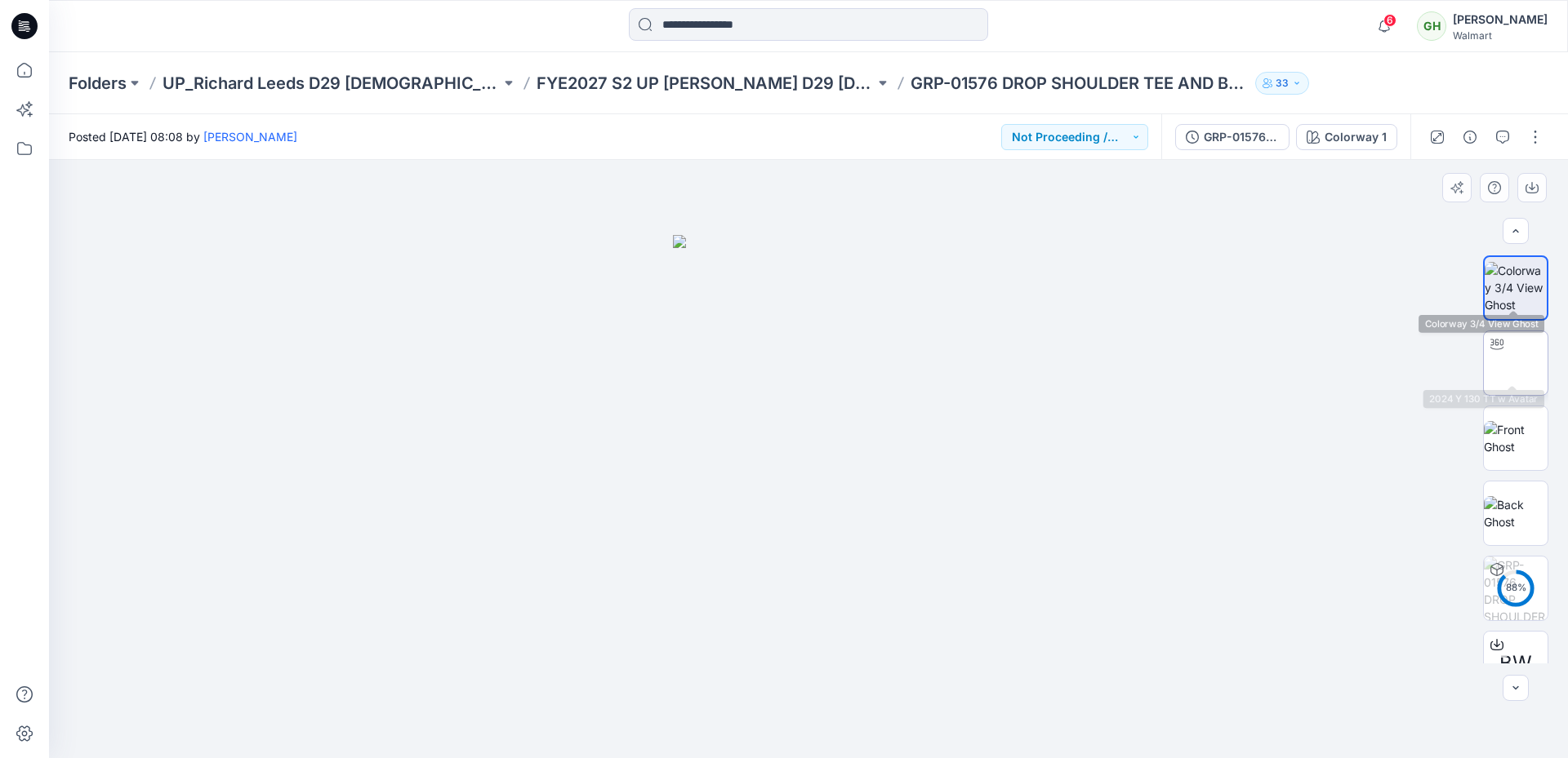
scroll to position [33, 0]
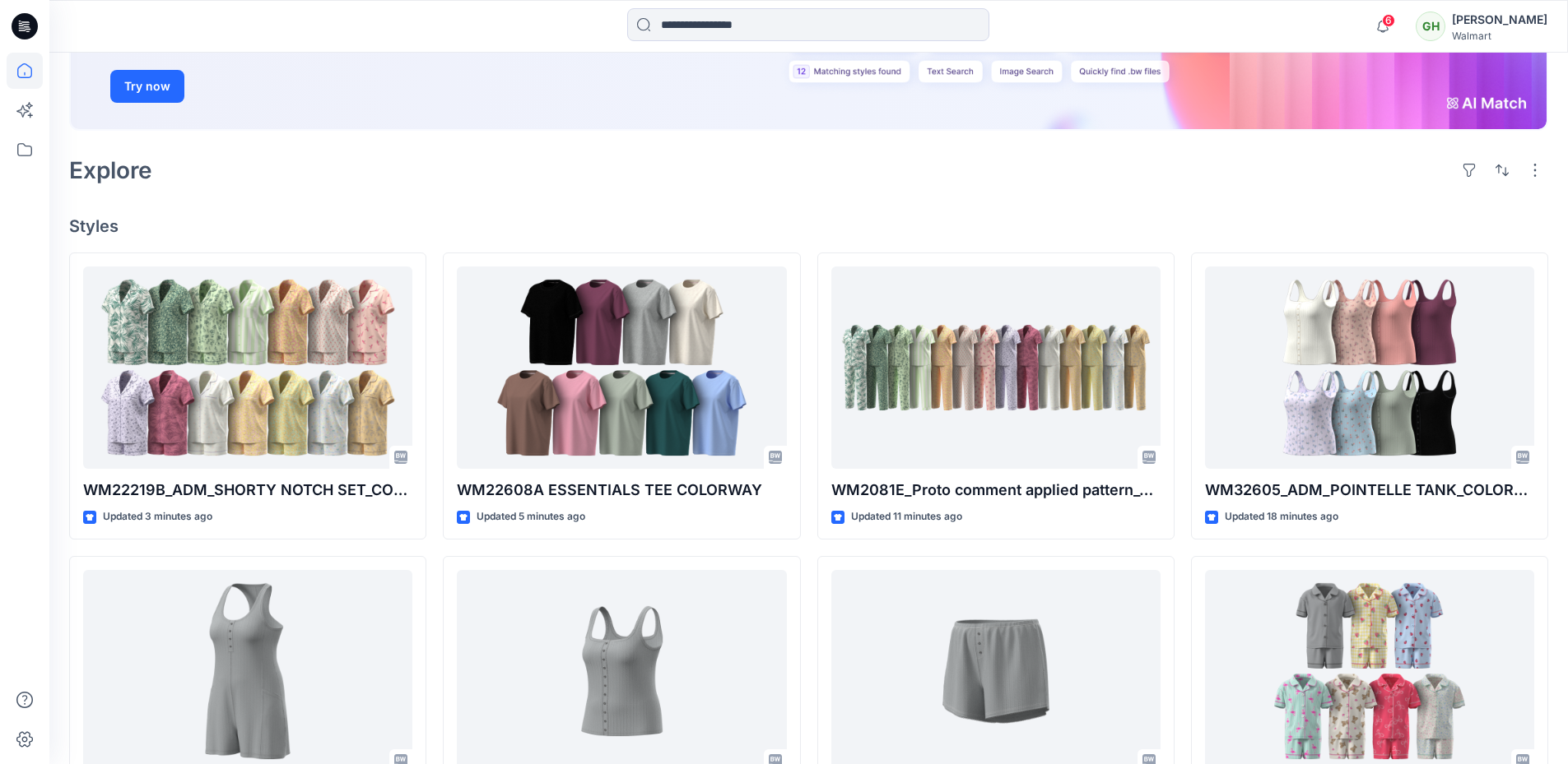
scroll to position [411, 0]
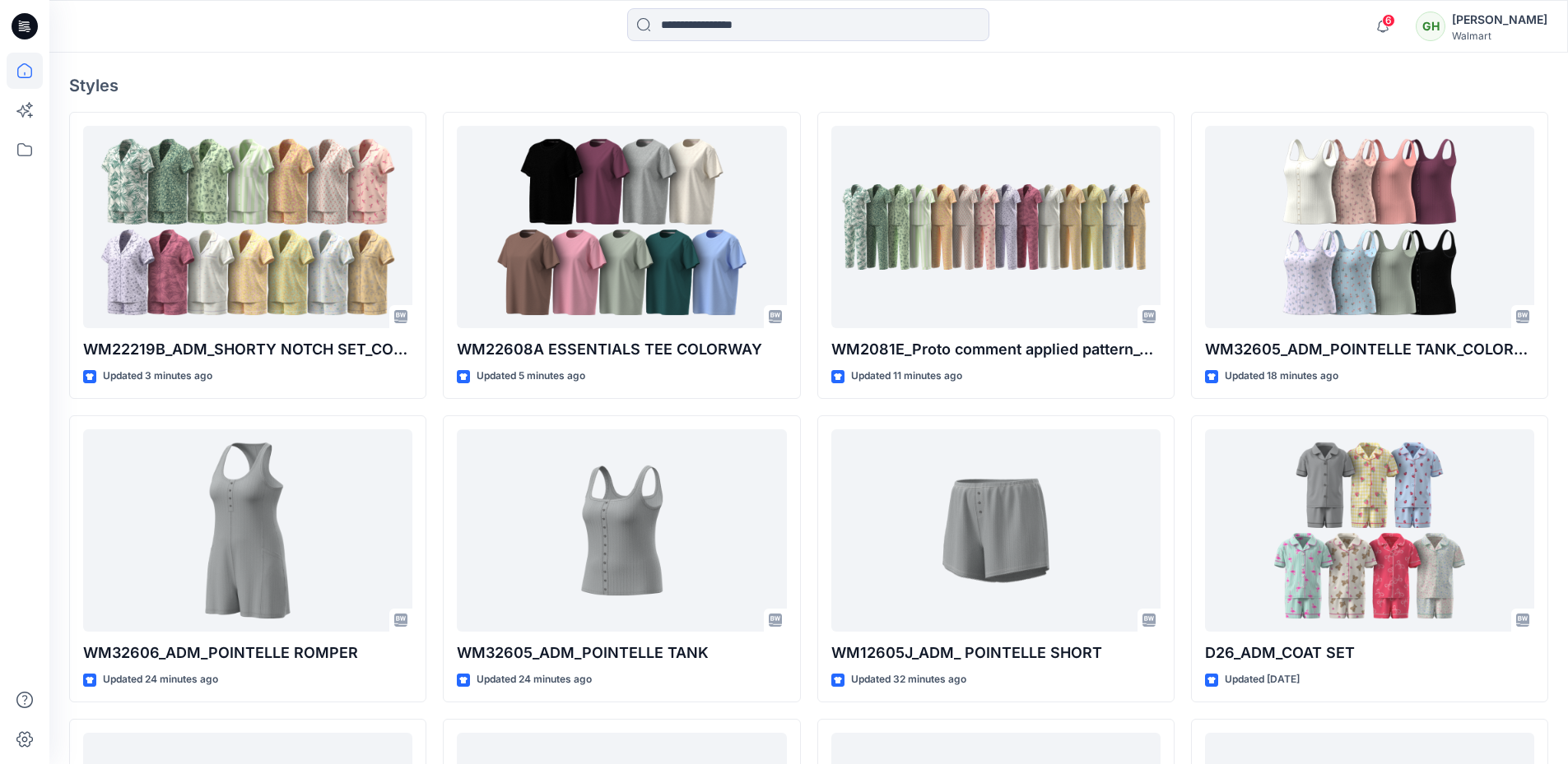
click at [21, 257] on div at bounding box center [25, 408] width 36 height 711
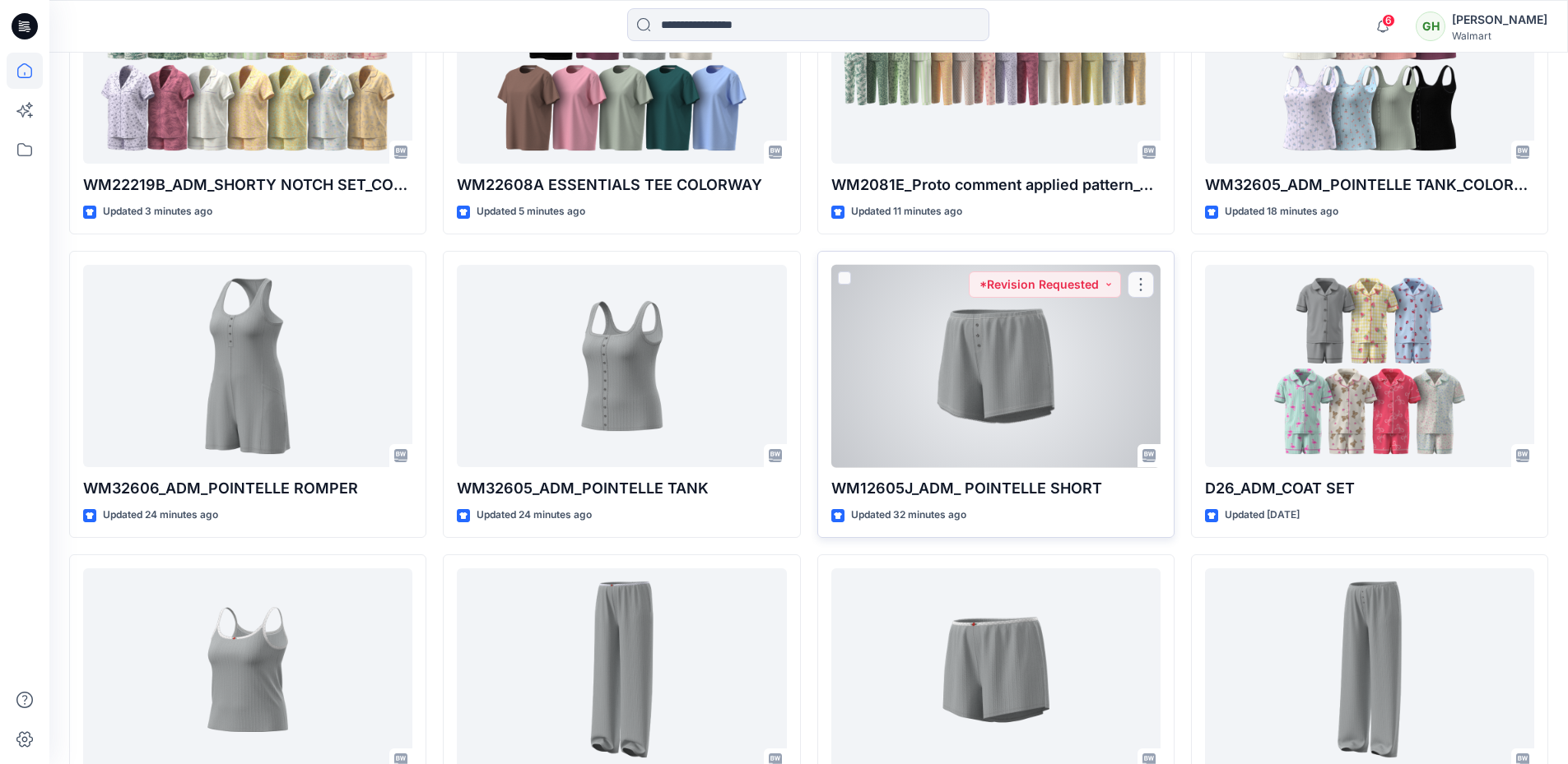
click at [961, 374] on div at bounding box center [996, 367] width 329 height 204
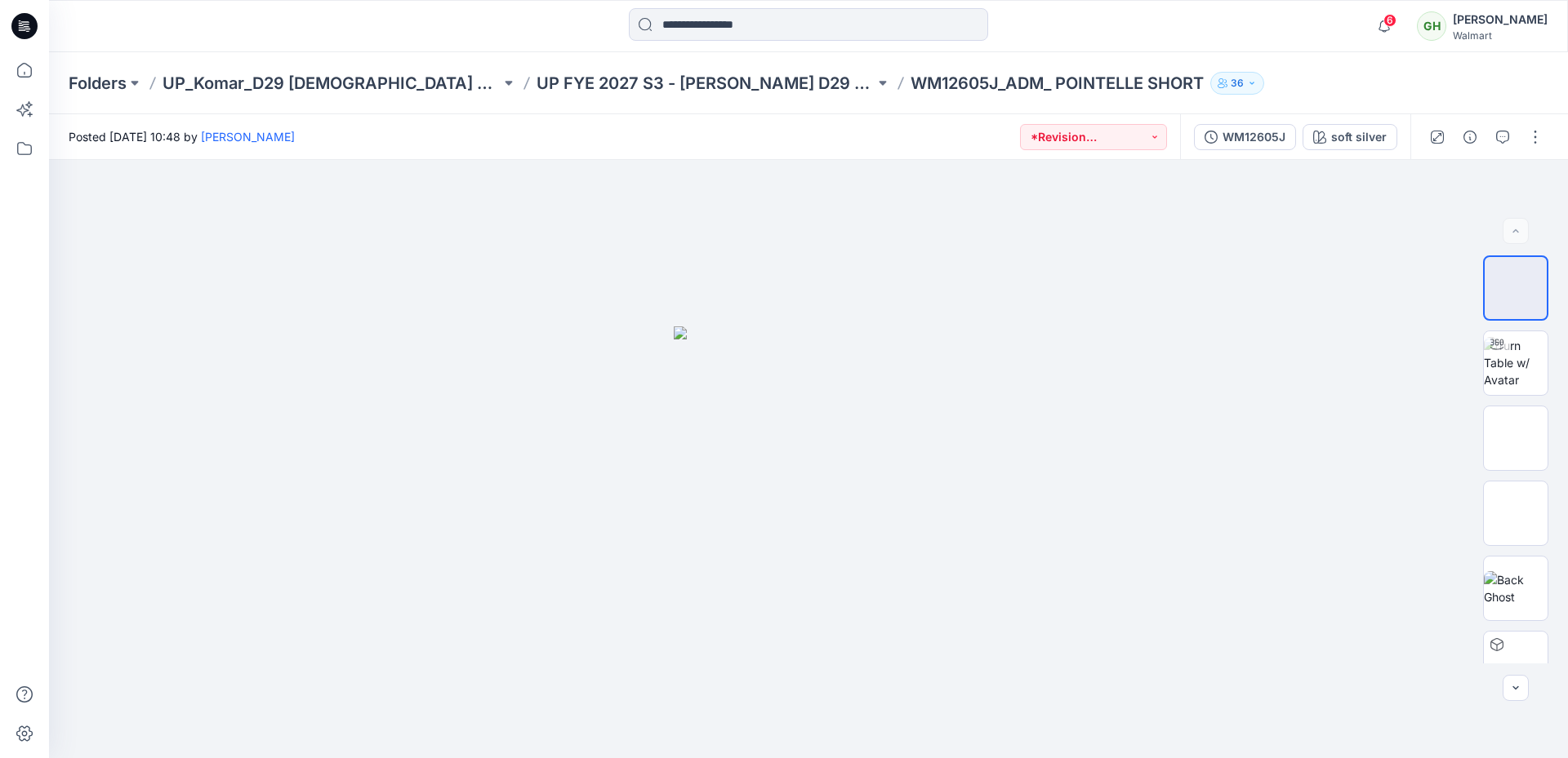
click at [11, 28] on div at bounding box center [24, 26] width 52 height 52
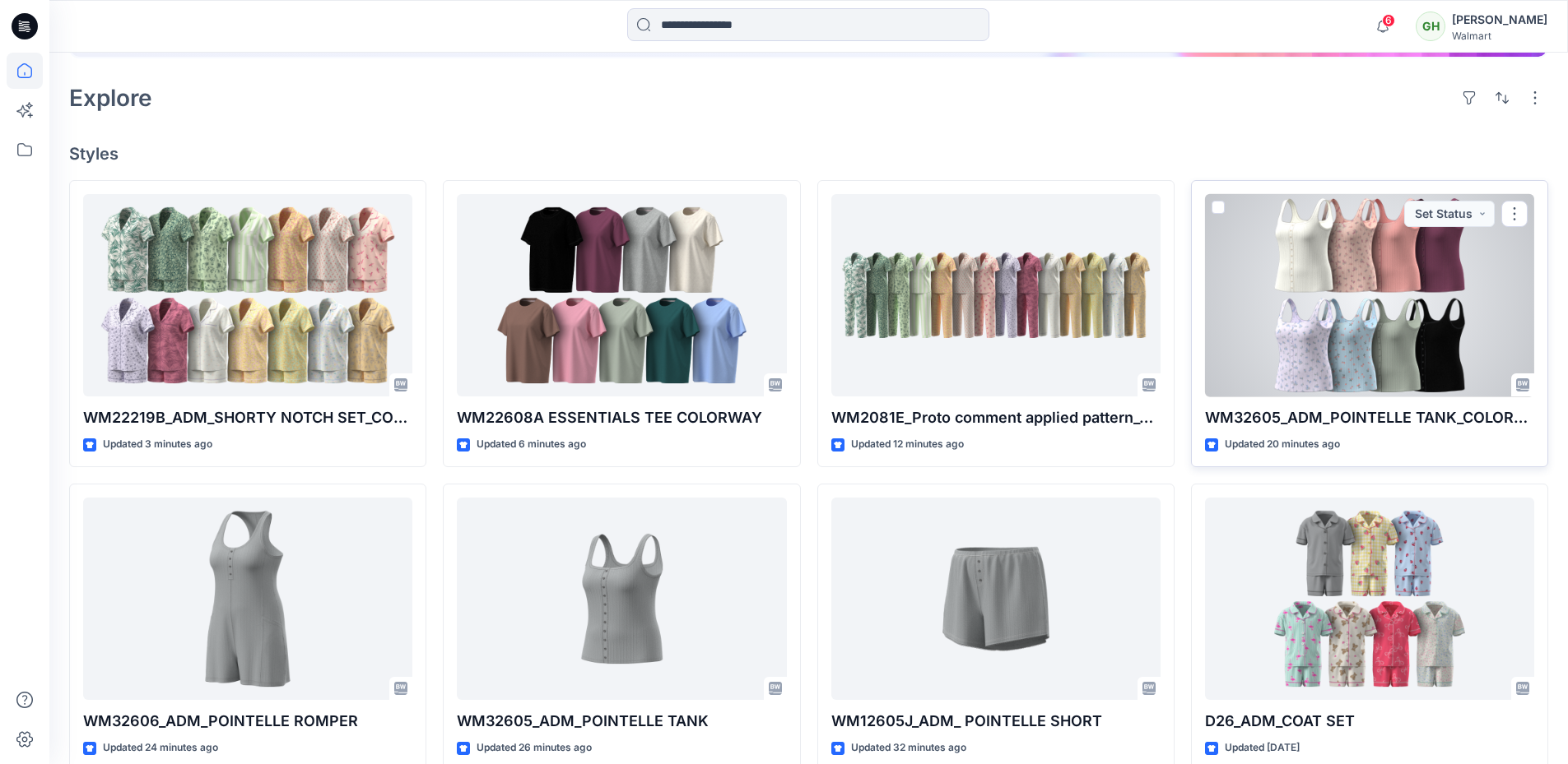
scroll to position [329, 0]
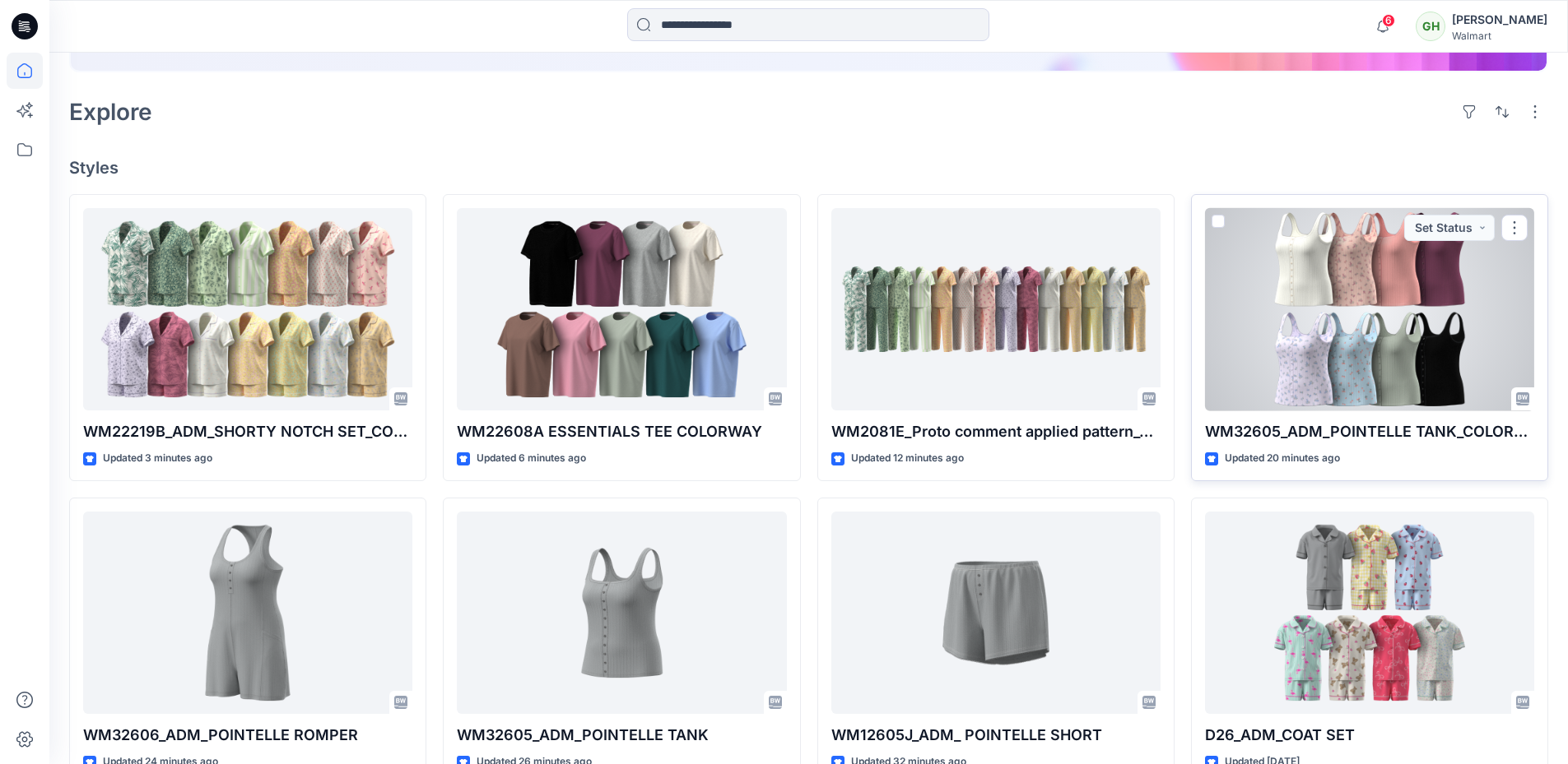
click at [1331, 272] on div at bounding box center [1369, 310] width 329 height 204
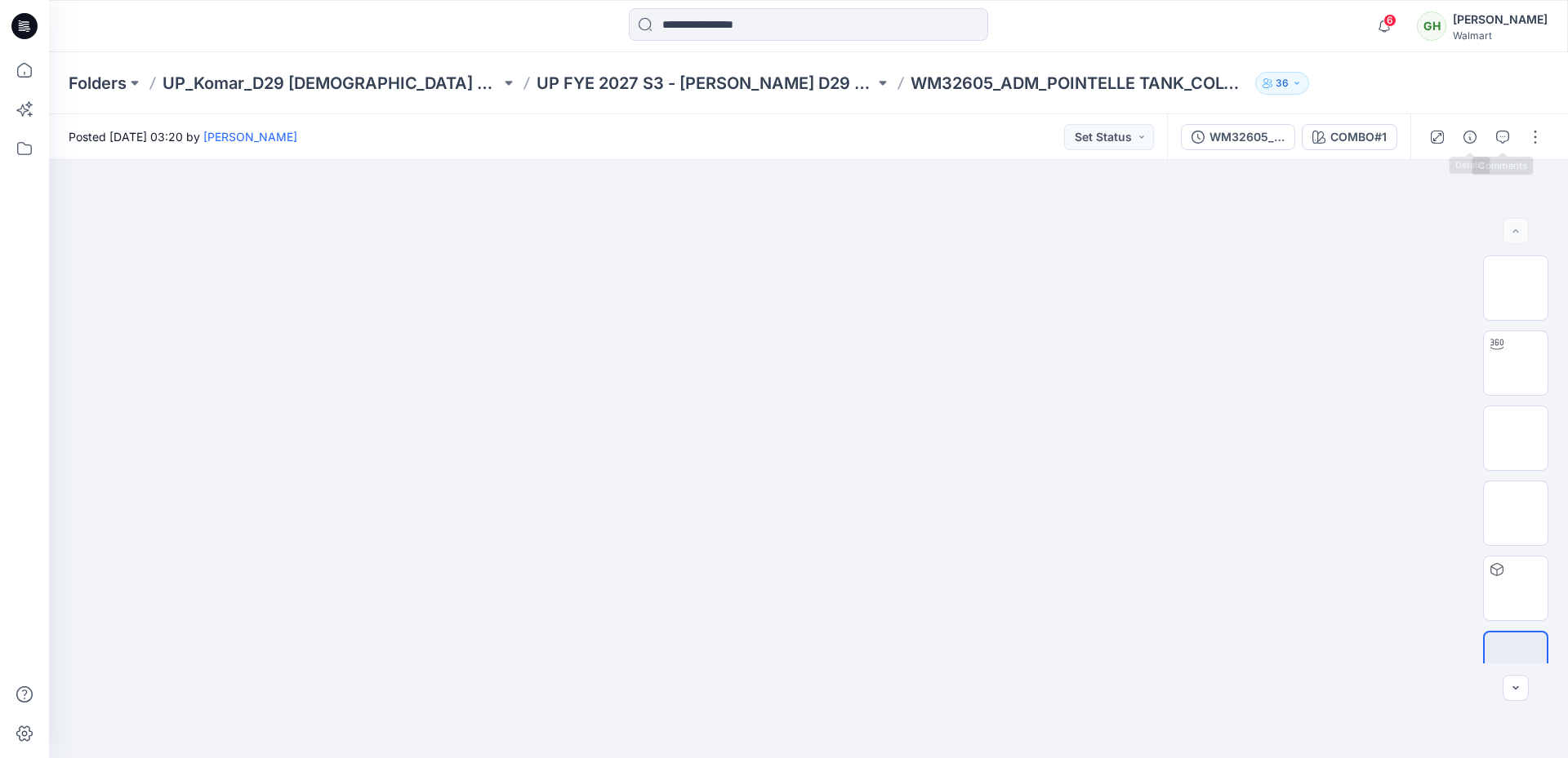
click at [1520, 144] on div at bounding box center [1485, 137] width 151 height 45
click at [1507, 141] on icon "button" at bounding box center [1502, 137] width 13 height 13
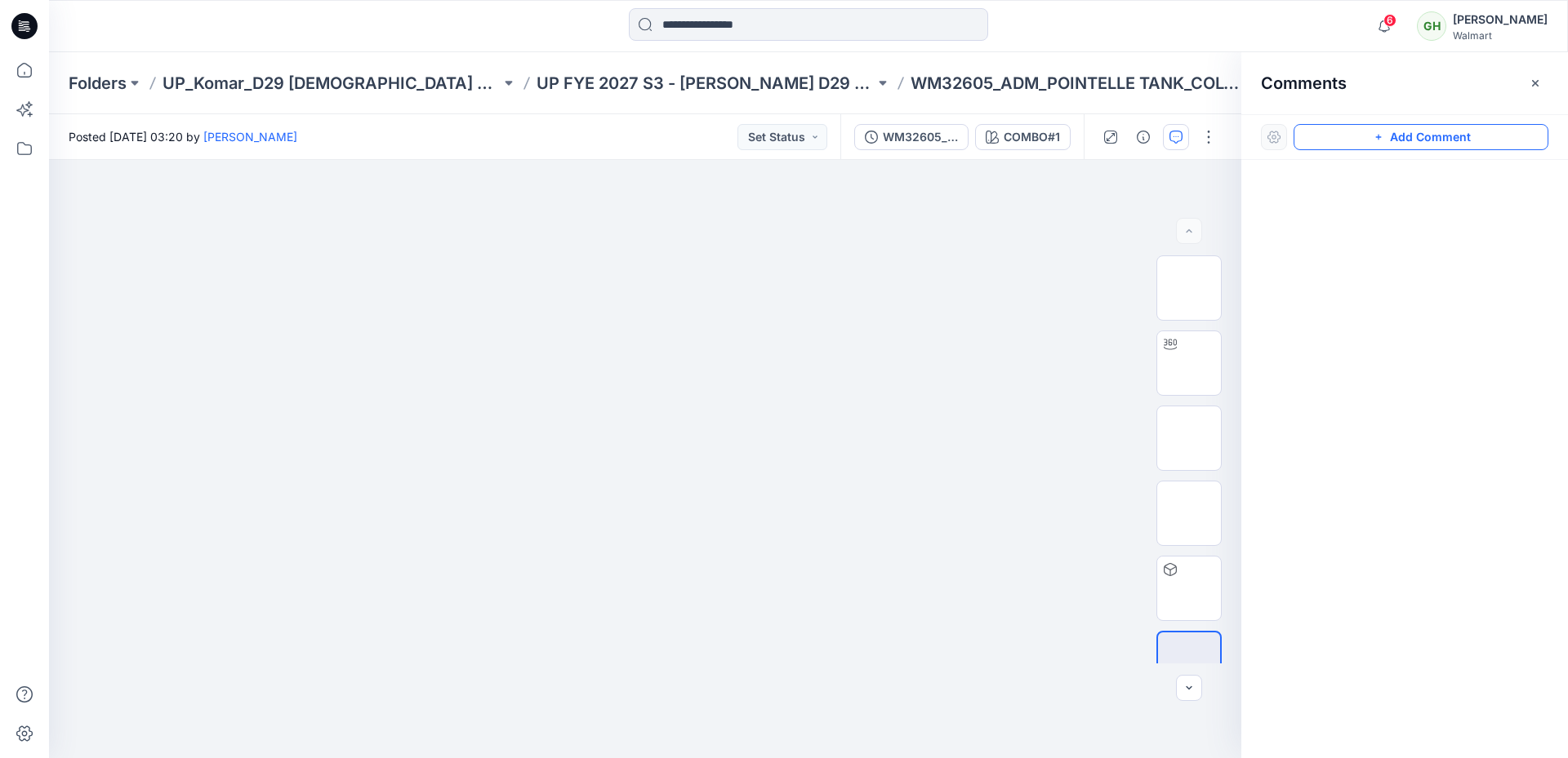
click at [1463, 141] on button "Add Comment" at bounding box center [1421, 137] width 254 height 27
click at [1534, 85] on icon "button" at bounding box center [1535, 83] width 13 height 13
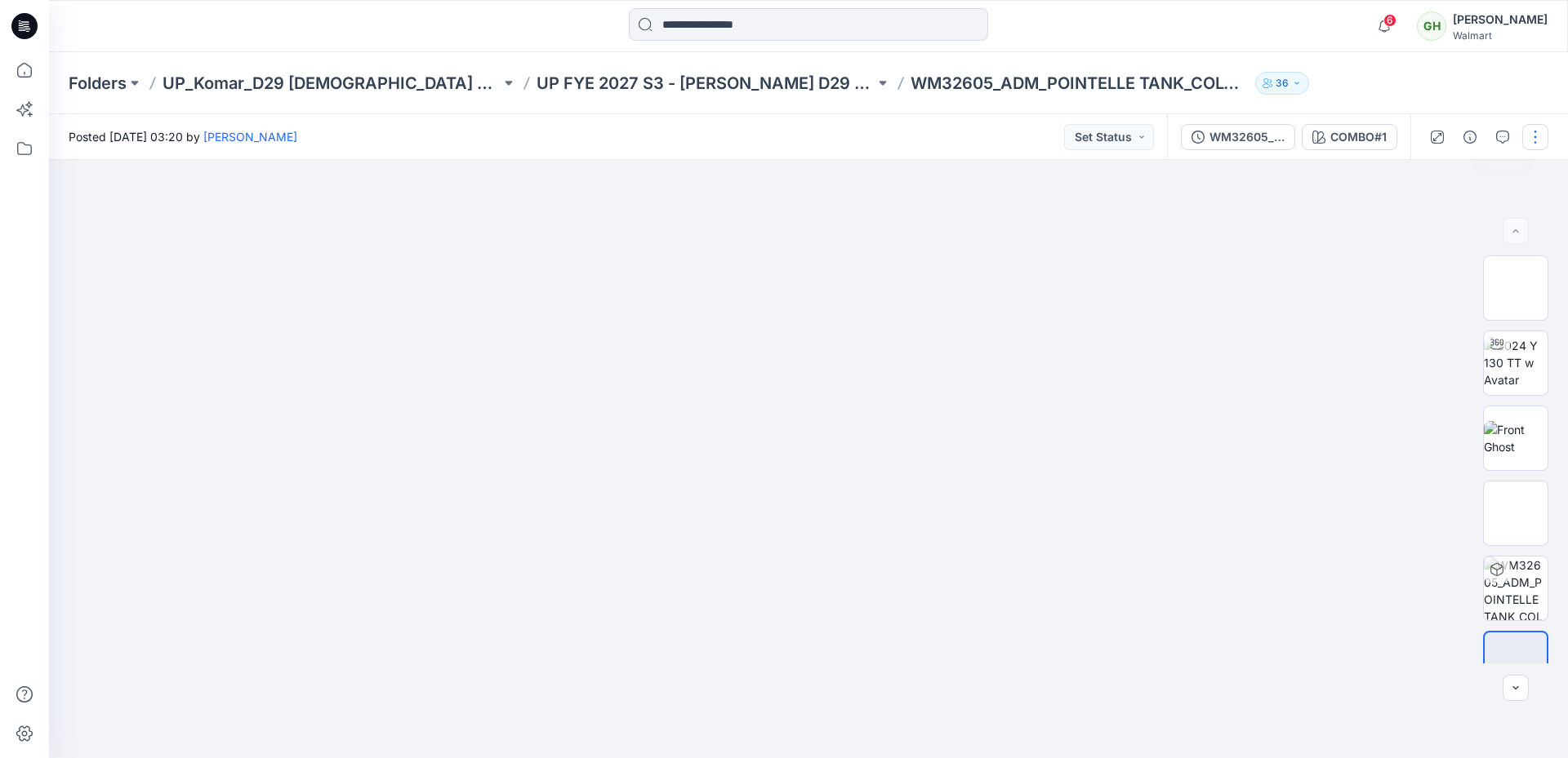
click at [1543, 132] on button "button" at bounding box center [1535, 137] width 27 height 27
click at [1441, 218] on p "Edit" at bounding box center [1431, 220] width 21 height 17
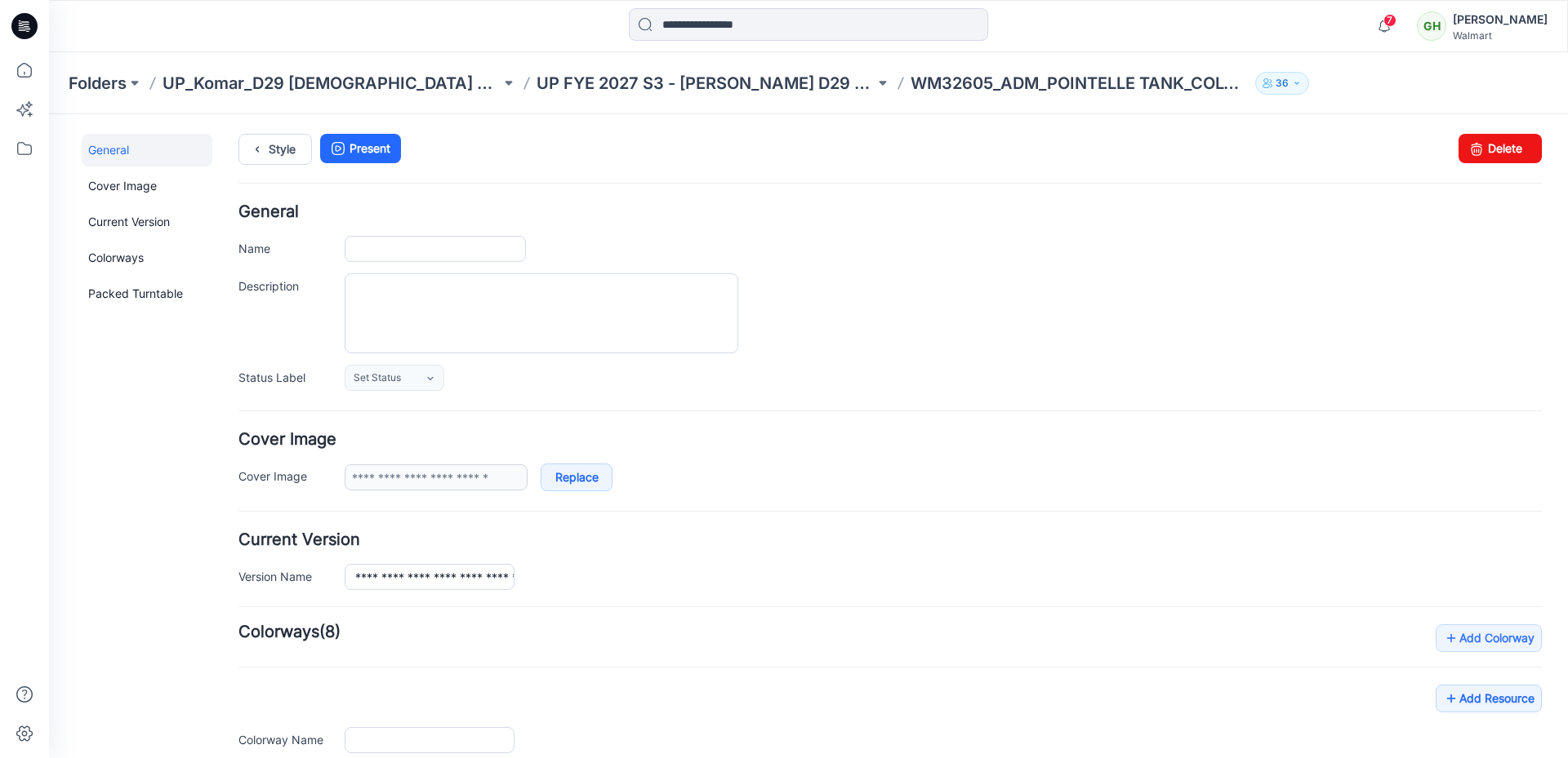
type input "**********"
type input "*******"
type input "**********"
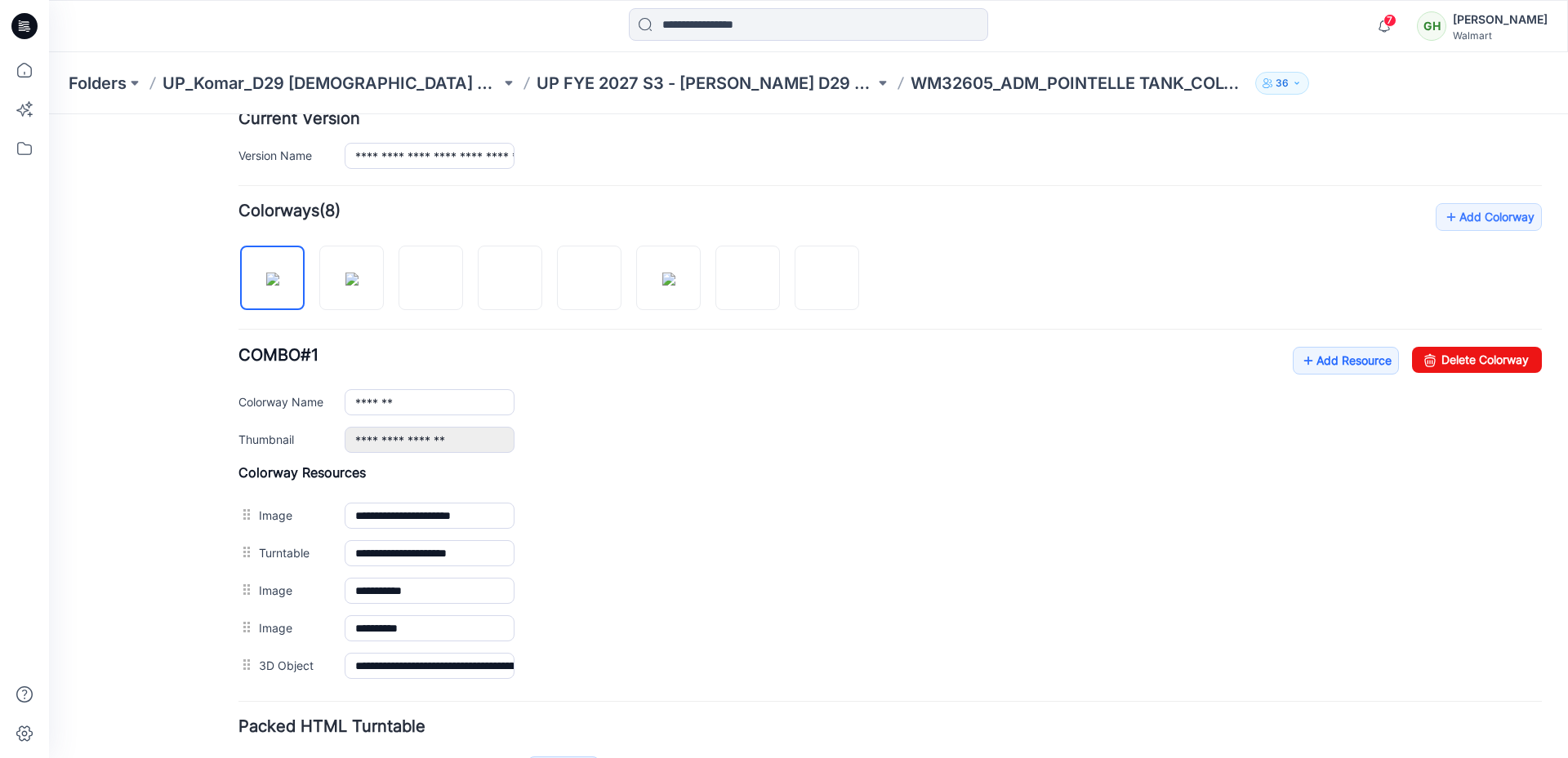
scroll to position [535, 0]
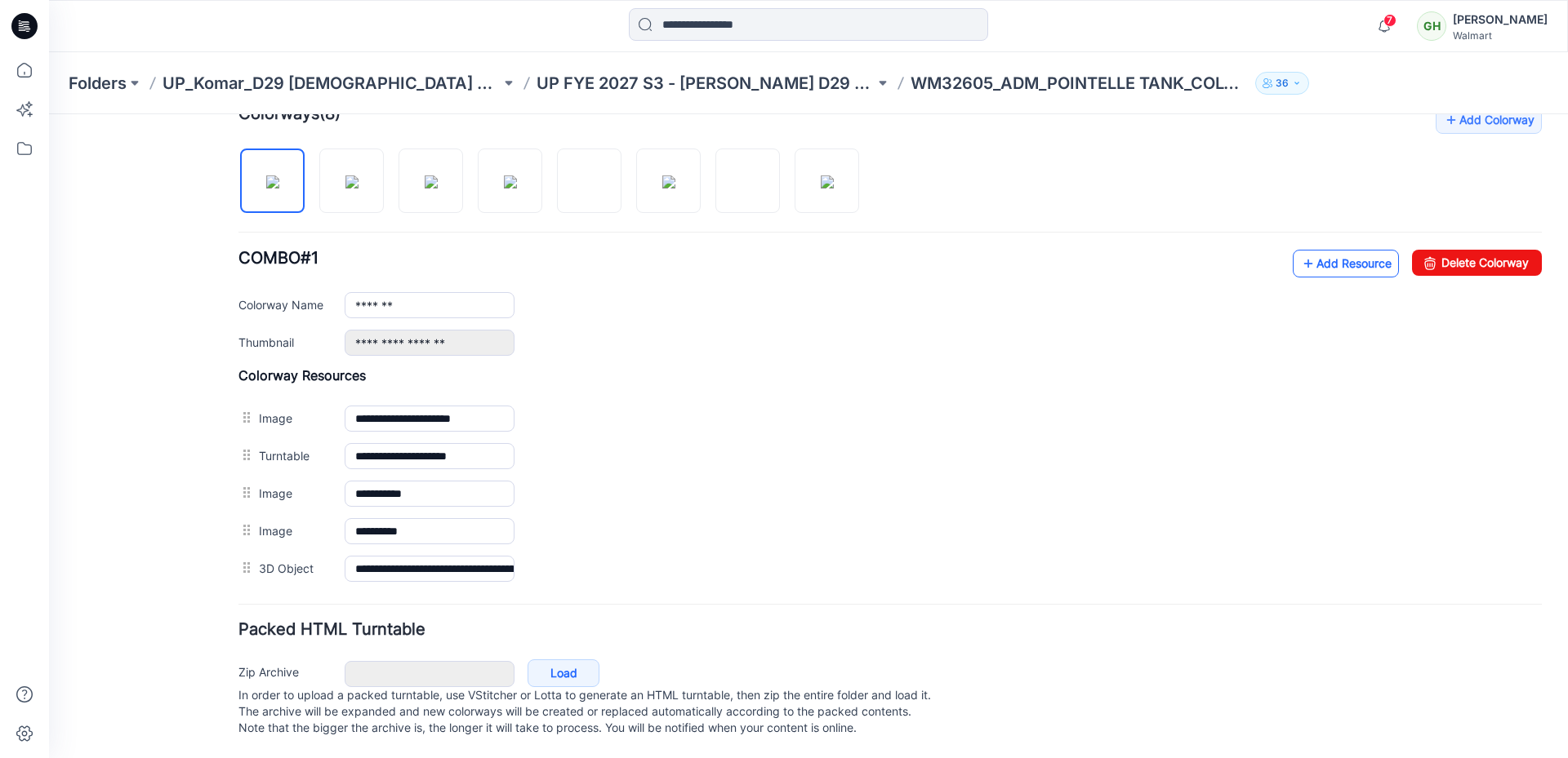
click at [1318, 253] on link "Add Resource" at bounding box center [1346, 263] width 107 height 28
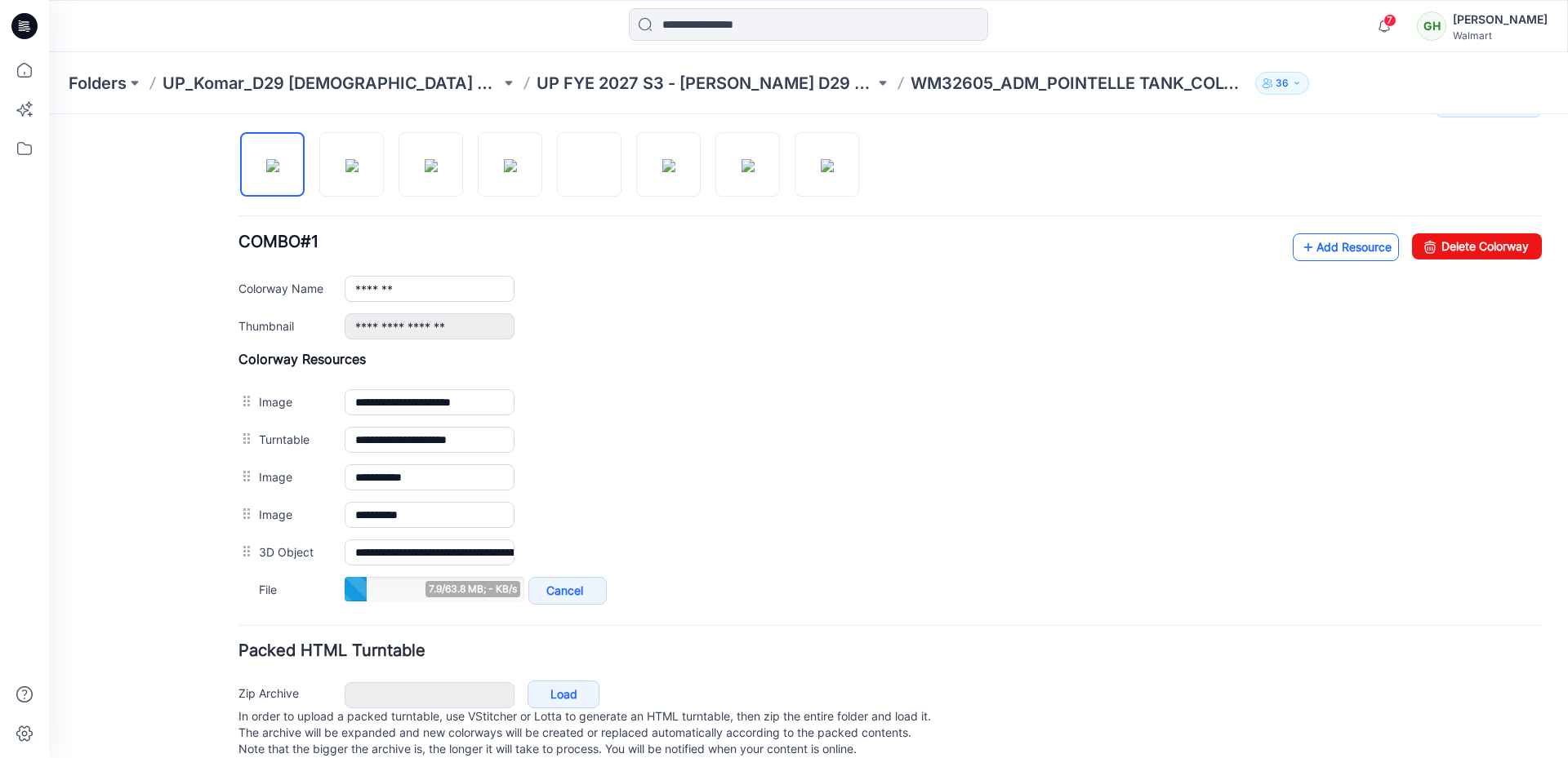
click at [1293, 241] on link "Add Resource" at bounding box center [1346, 247] width 107 height 28
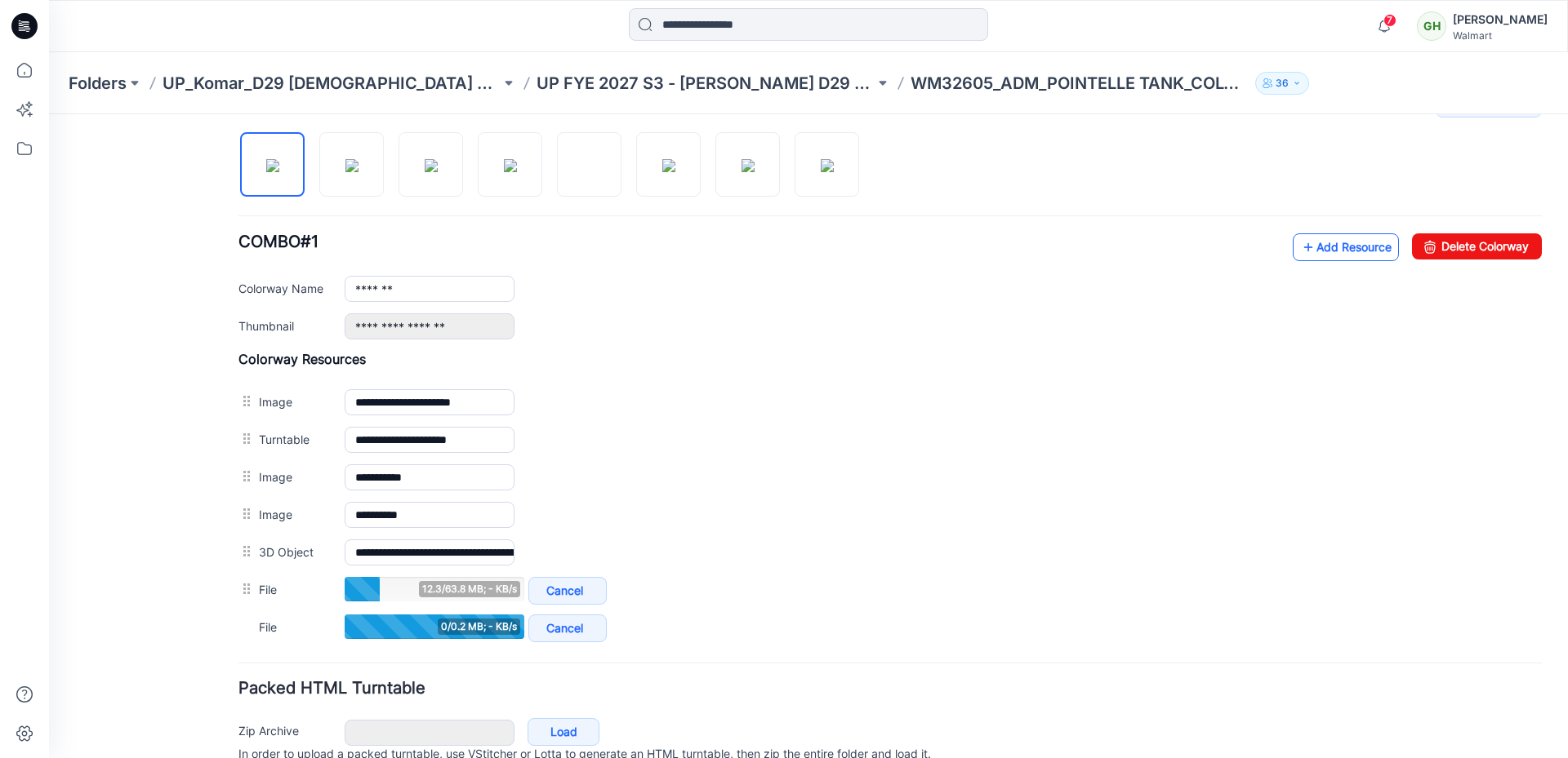
click at [1340, 252] on link "Add Resource" at bounding box center [1346, 247] width 107 height 28
click at [1339, 244] on link "Add Resource" at bounding box center [1346, 247] width 107 height 28
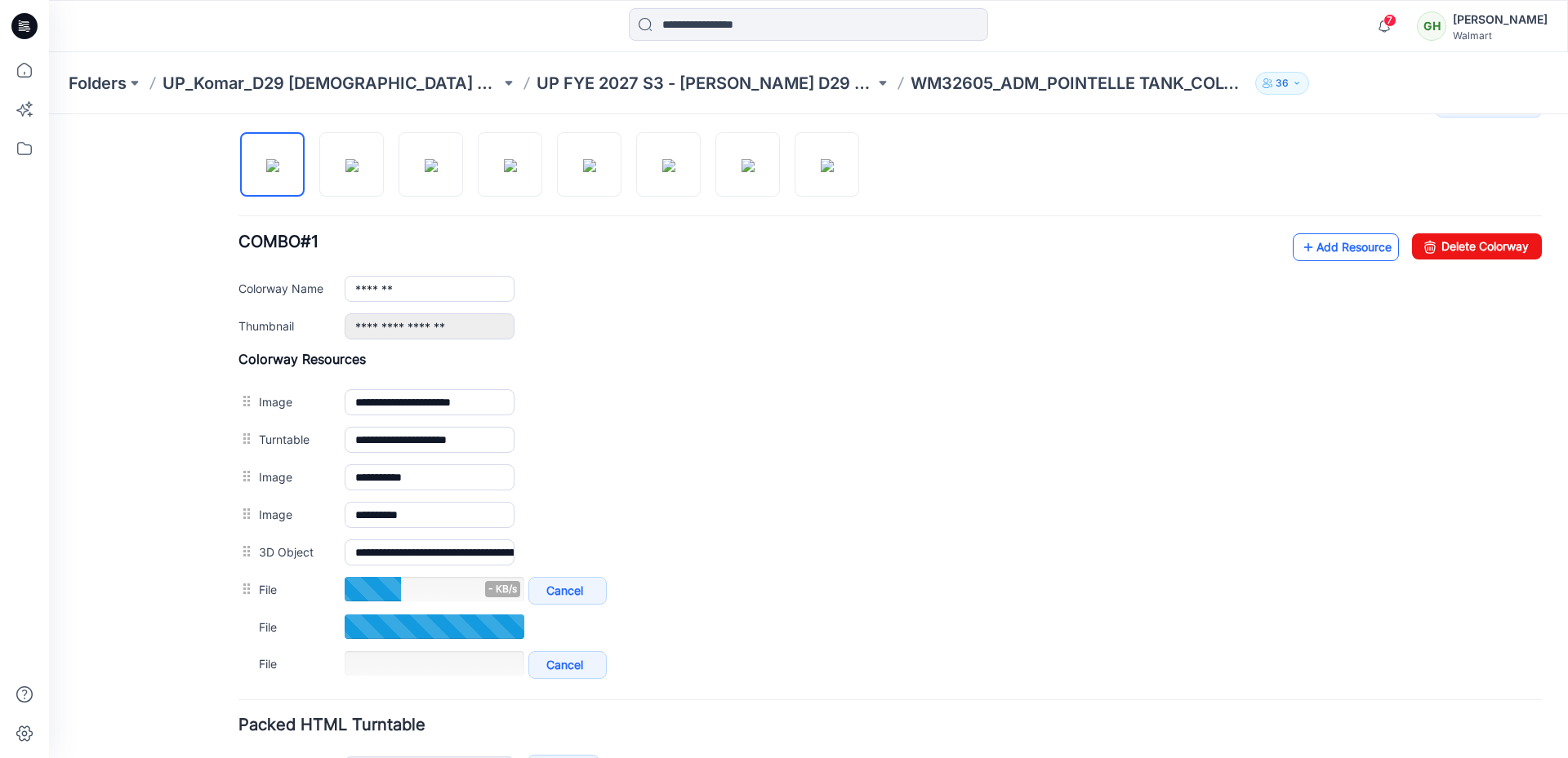
click at [1316, 252] on link "Add Resource" at bounding box center [1346, 247] width 107 height 28
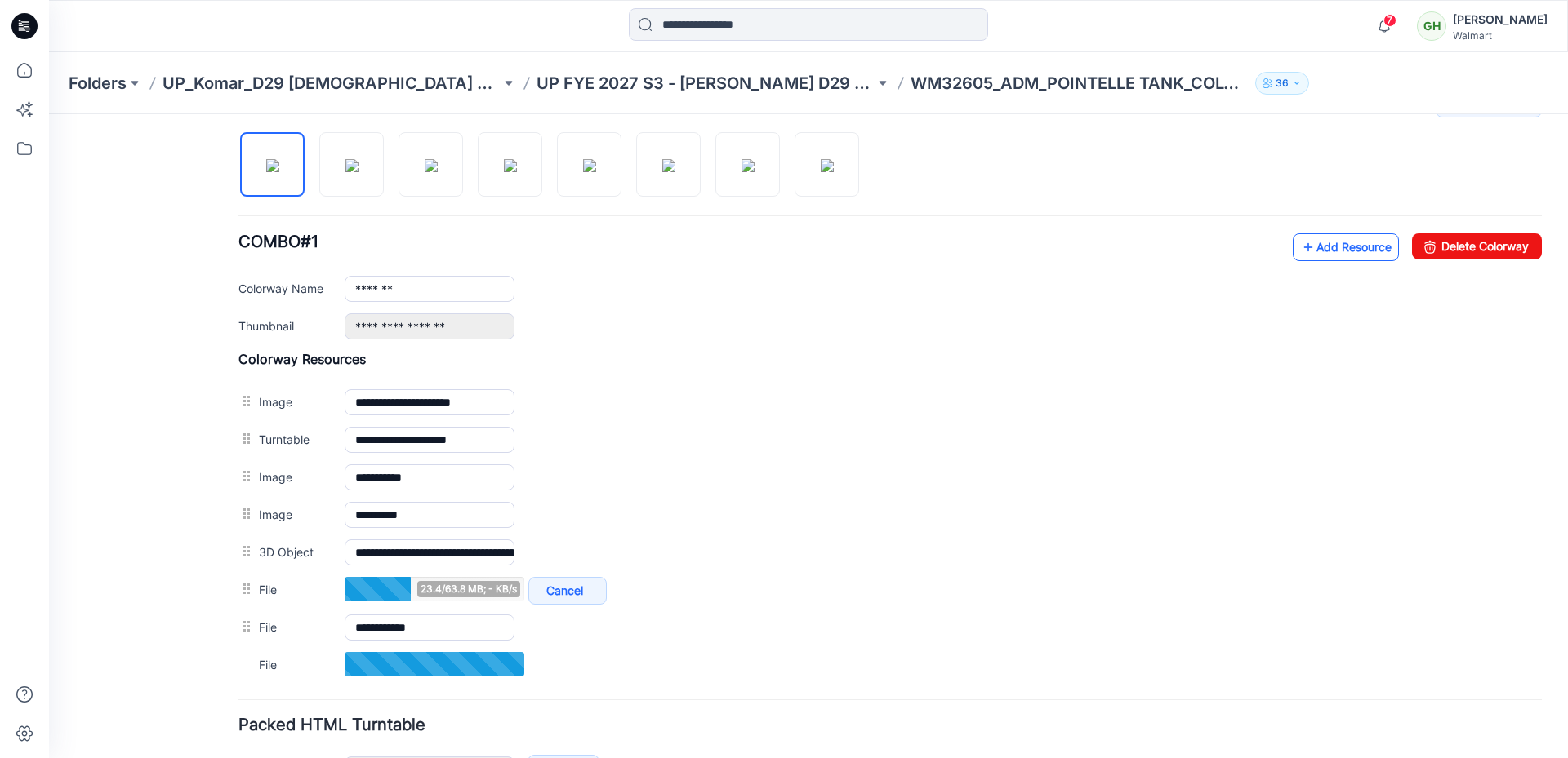
click at [1331, 241] on link "Add Resource" at bounding box center [1346, 247] width 107 height 28
click at [1311, 249] on link "Add Resource" at bounding box center [1346, 247] width 107 height 28
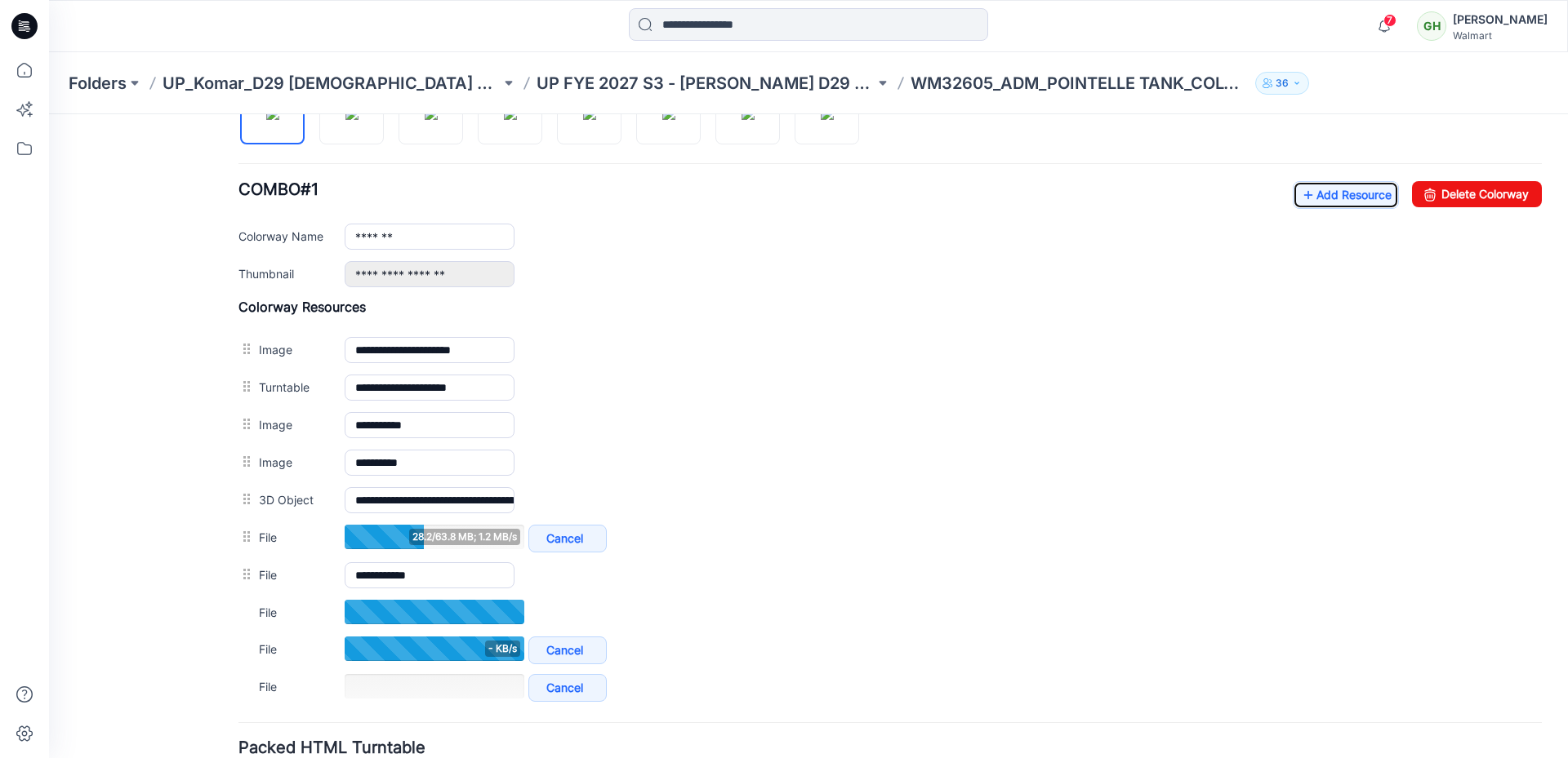
scroll to position [616, 0]
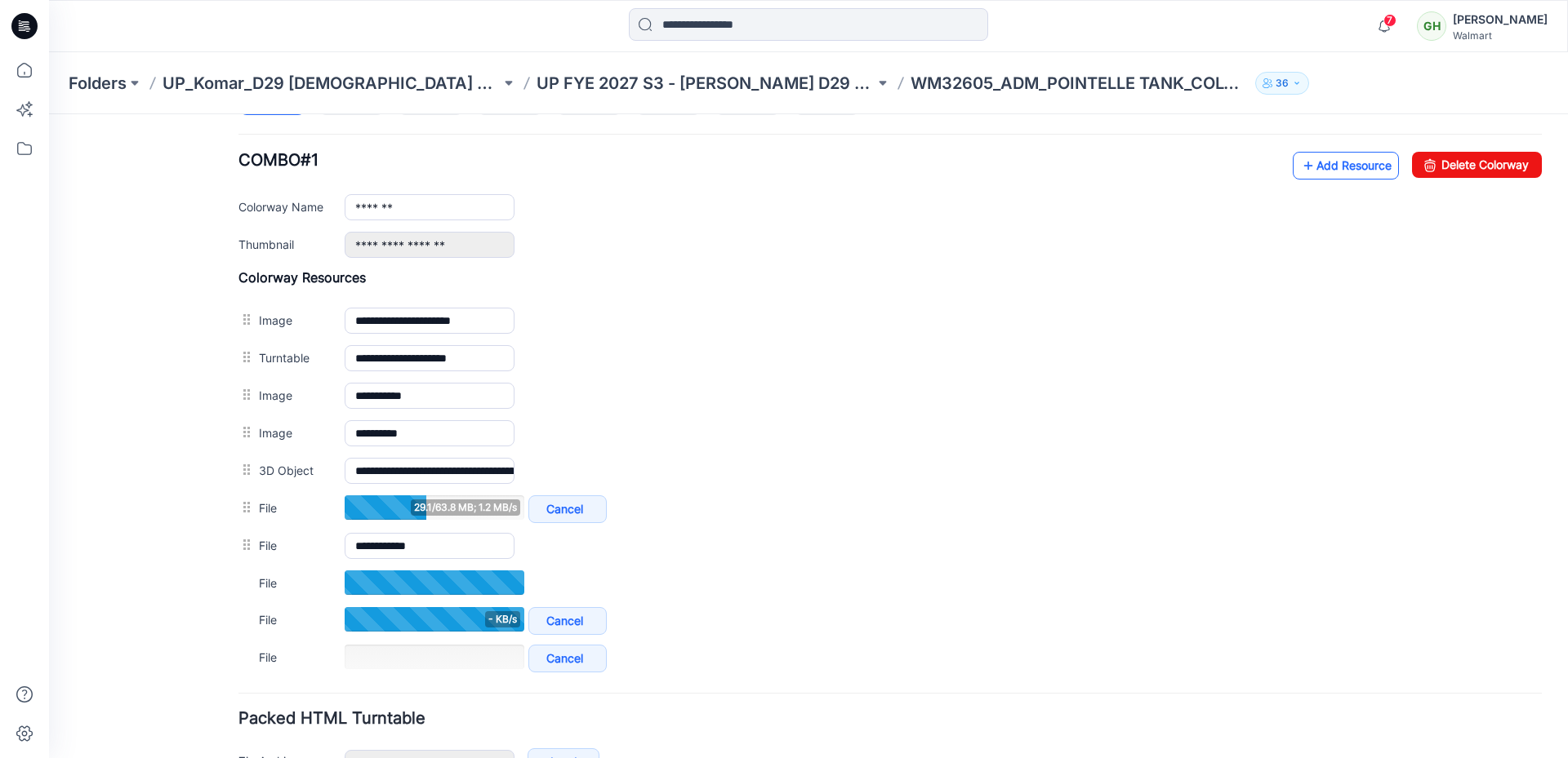
click at [1325, 169] on link "Add Resource" at bounding box center [1346, 166] width 107 height 28
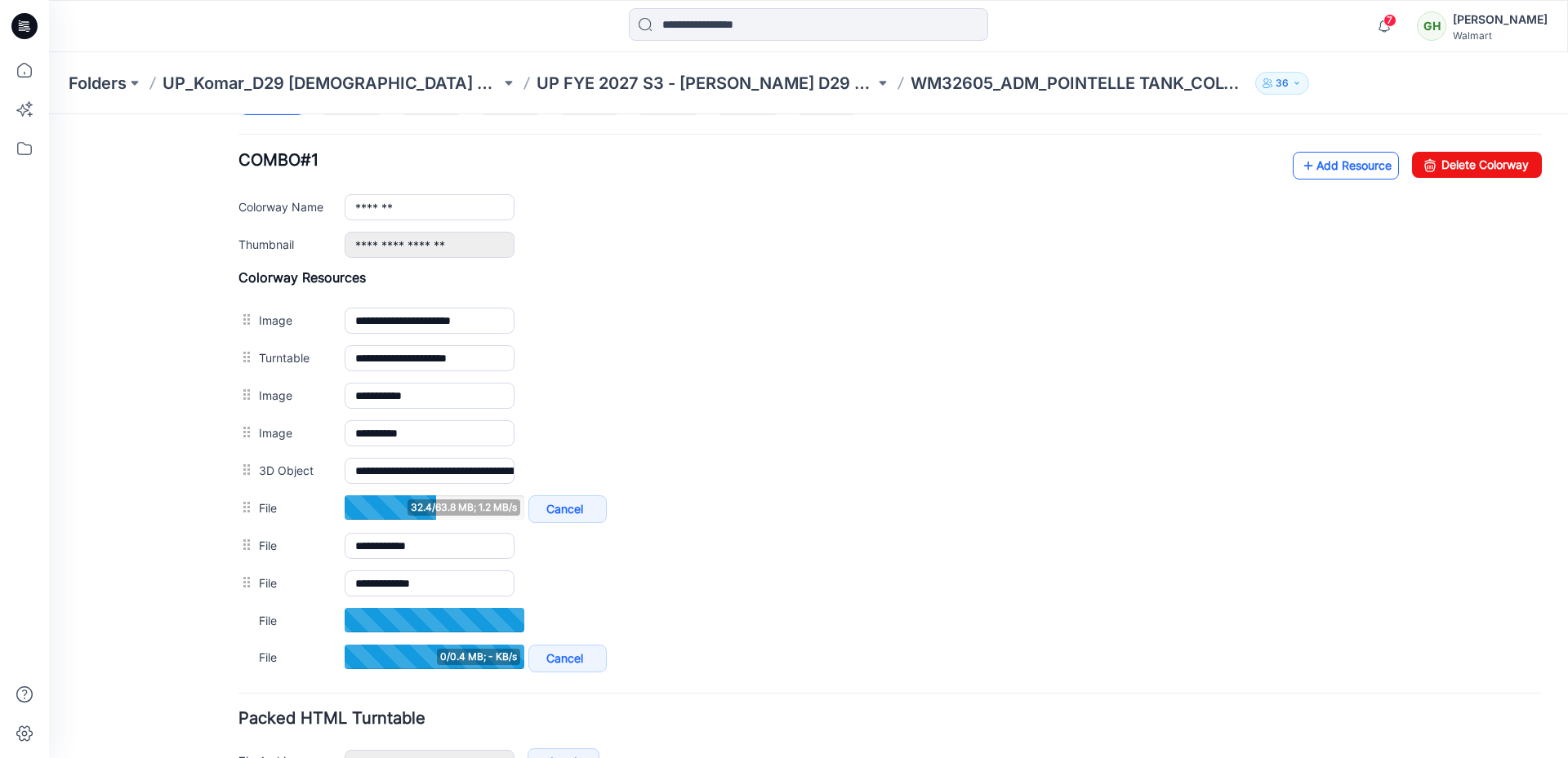
click at [1307, 155] on link "Add Resource" at bounding box center [1346, 166] width 107 height 28
click at [1308, 166] on link "Add Resource" at bounding box center [1346, 166] width 107 height 28
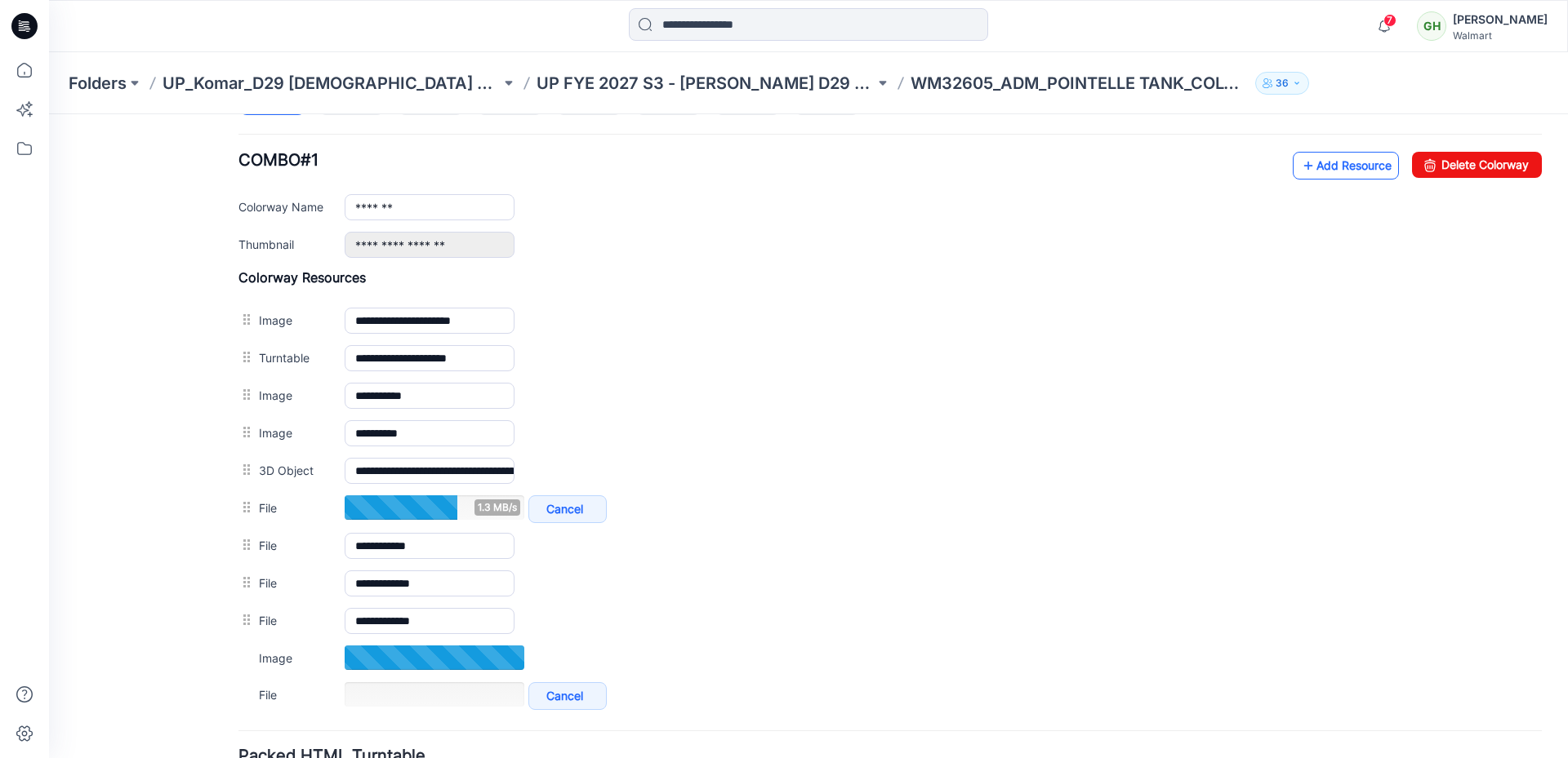
click at [1329, 167] on link "Add Resource" at bounding box center [1346, 166] width 107 height 28
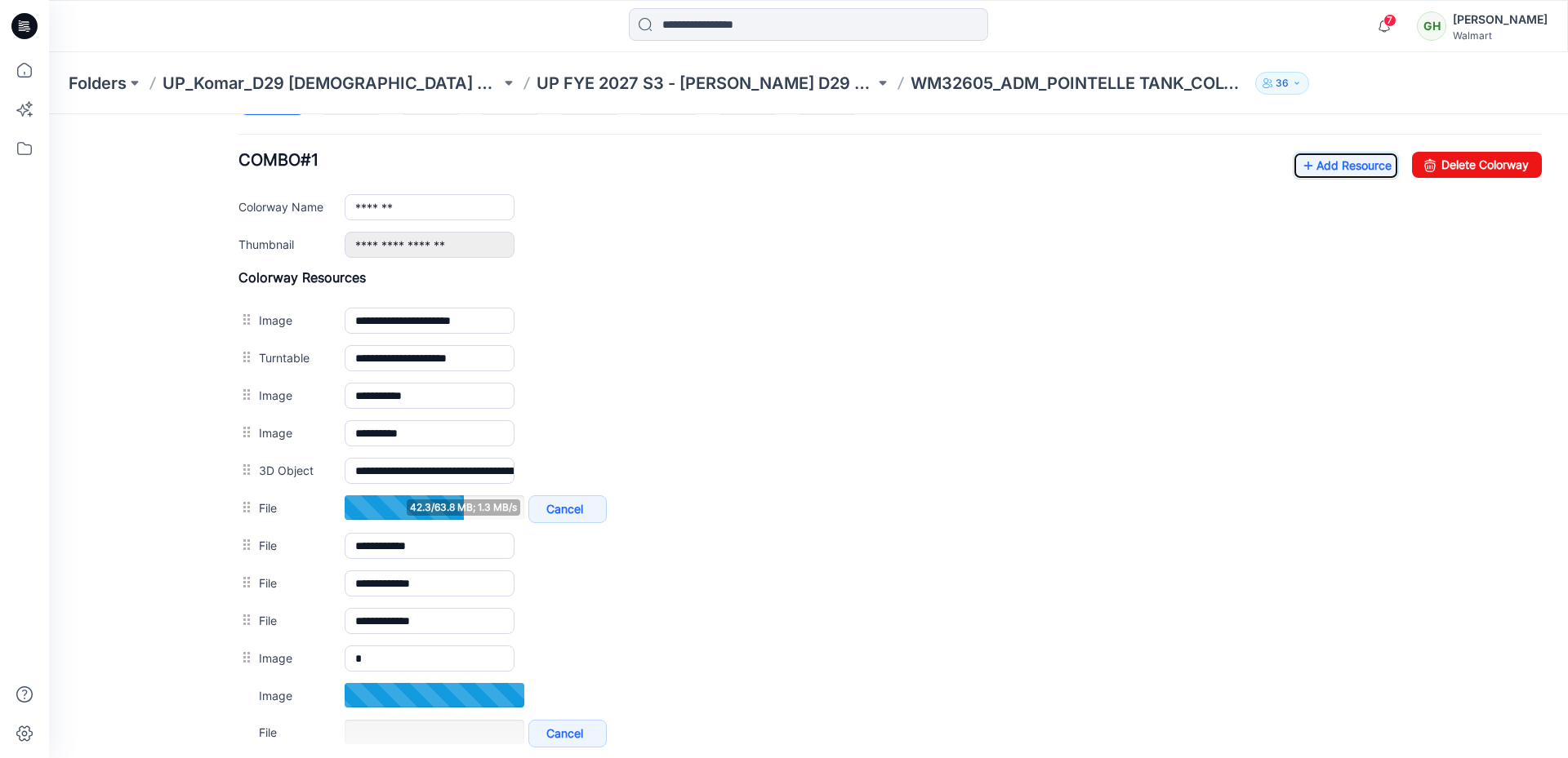
scroll to position [698, 0]
